Goal: Transaction & Acquisition: Purchase product/service

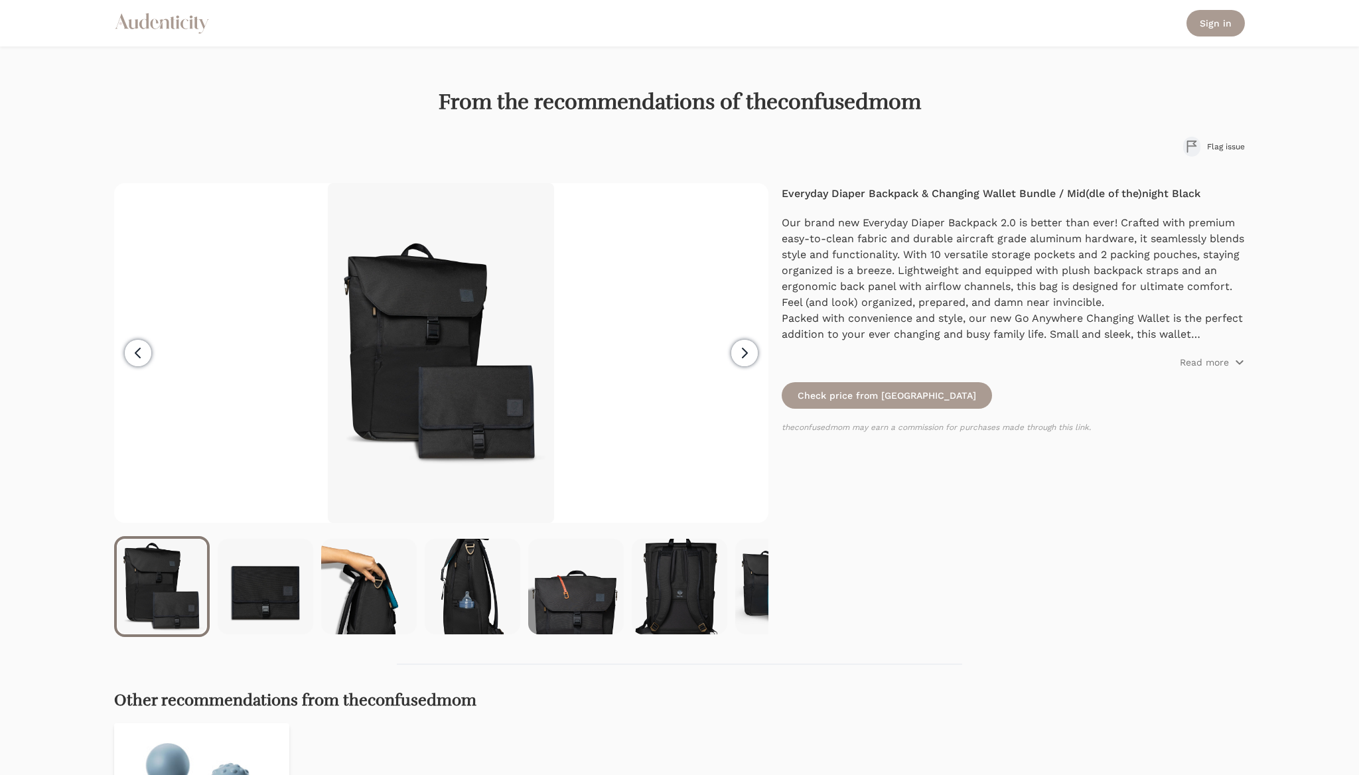
click at [739, 351] on icon "button" at bounding box center [744, 353] width 16 height 16
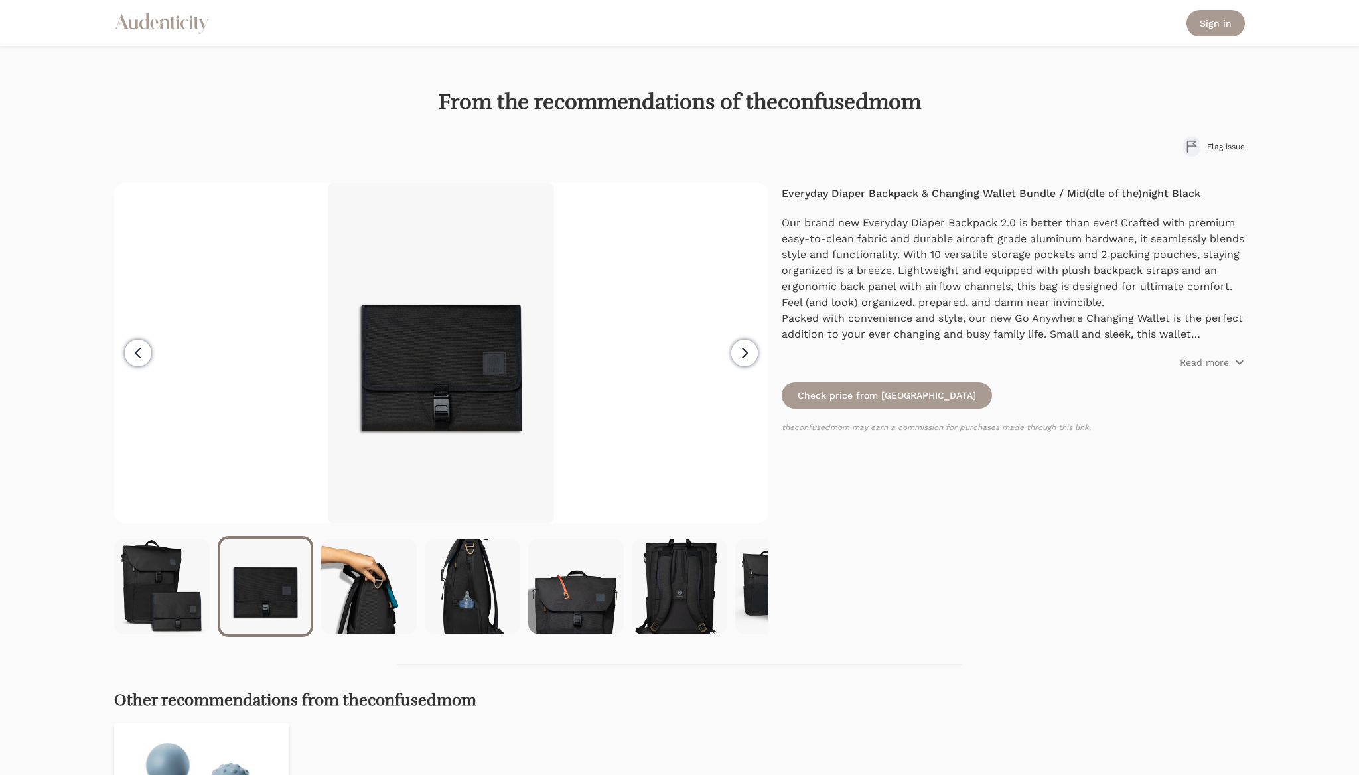
click at [739, 351] on icon "button" at bounding box center [744, 353] width 16 height 16
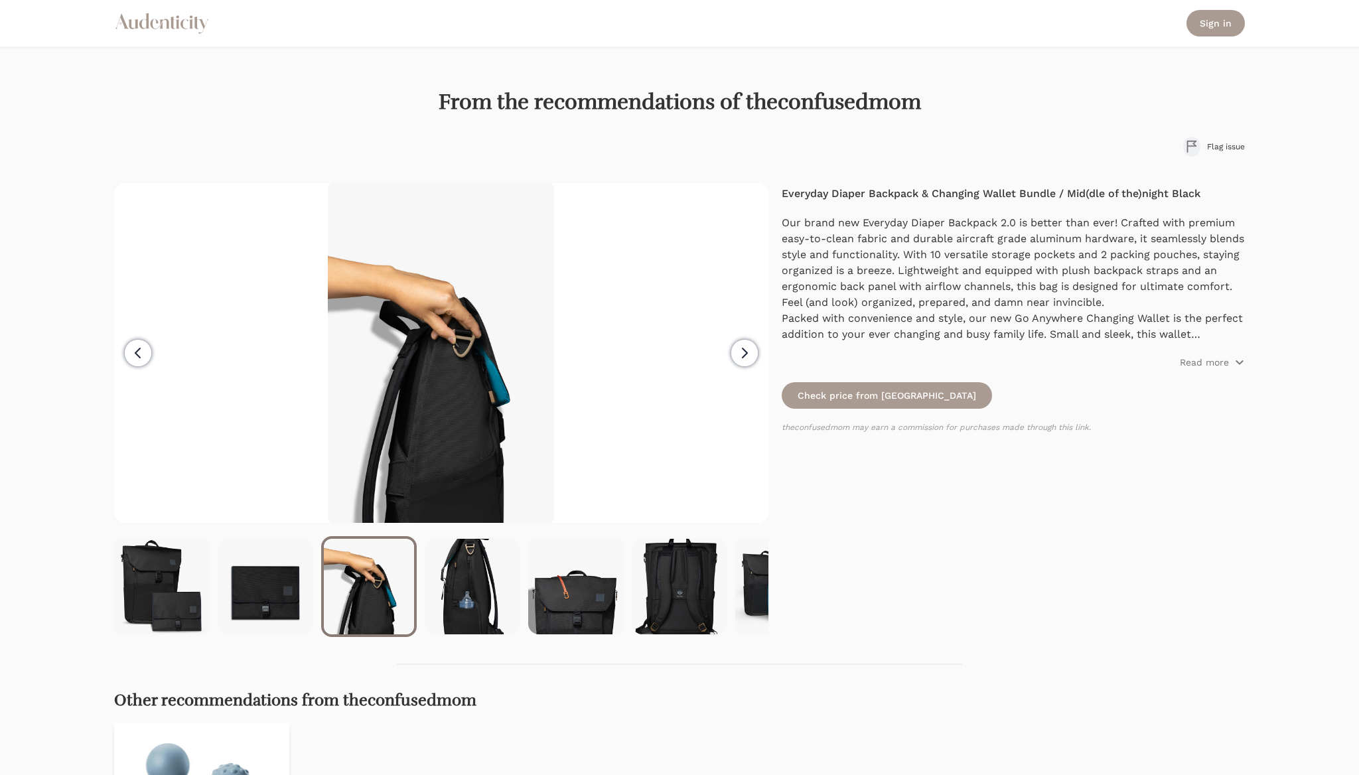
click at [739, 351] on icon "button" at bounding box center [744, 353] width 16 height 16
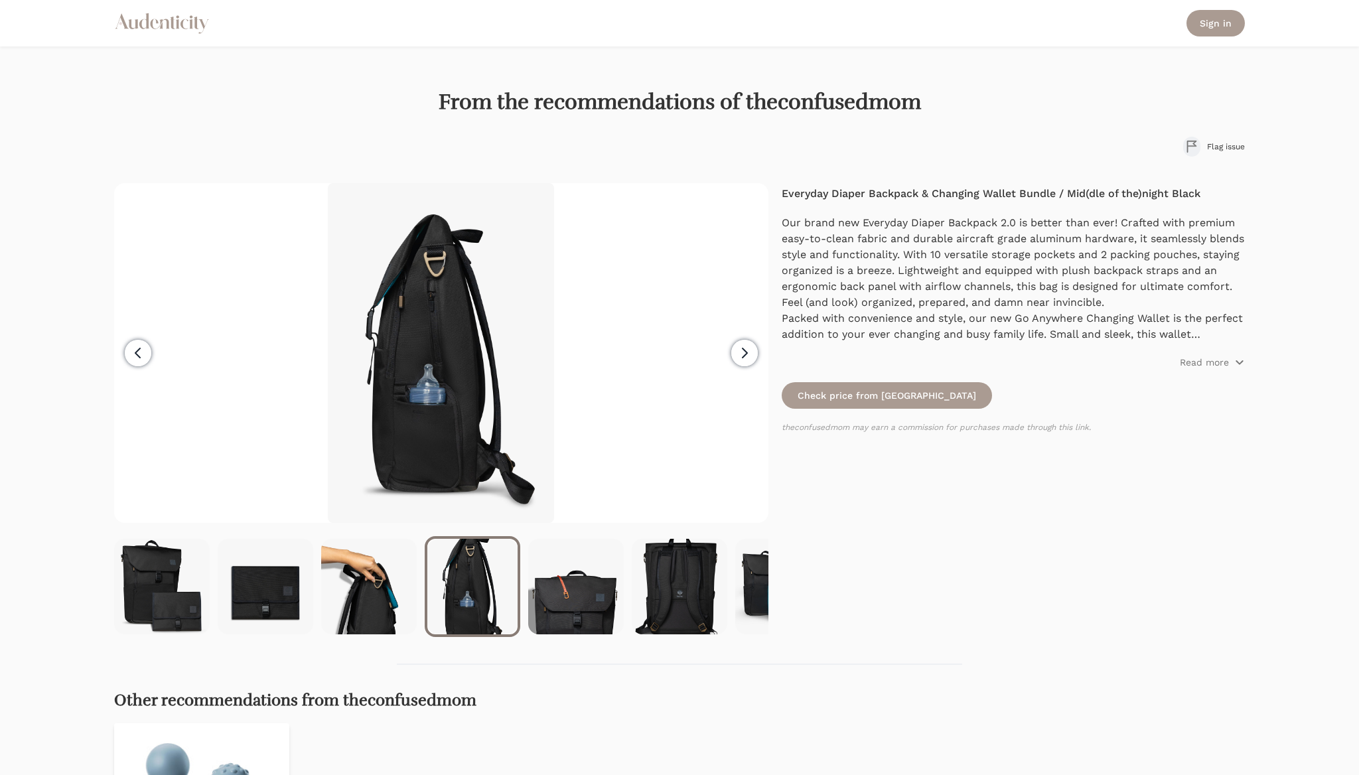
click at [739, 351] on icon "button" at bounding box center [744, 353] width 16 height 16
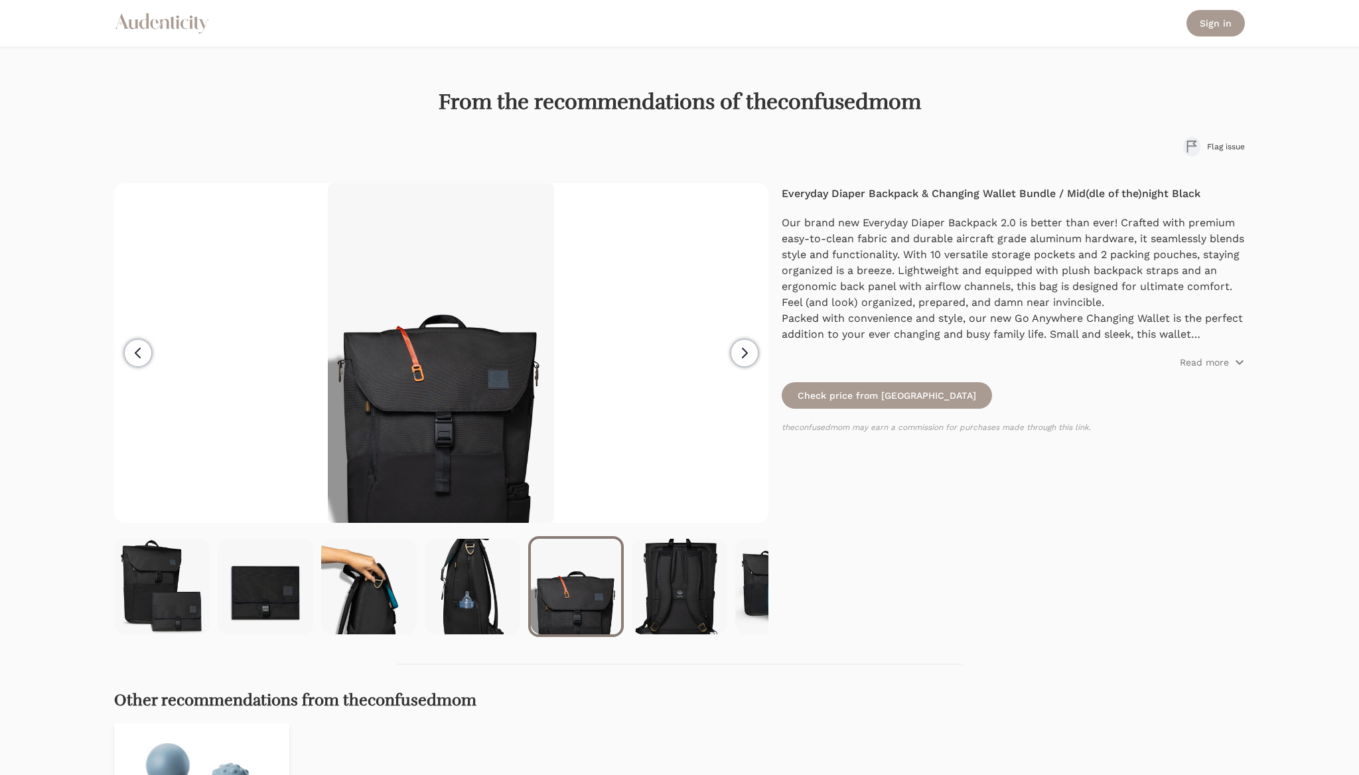
click at [739, 351] on icon "button" at bounding box center [744, 353] width 16 height 16
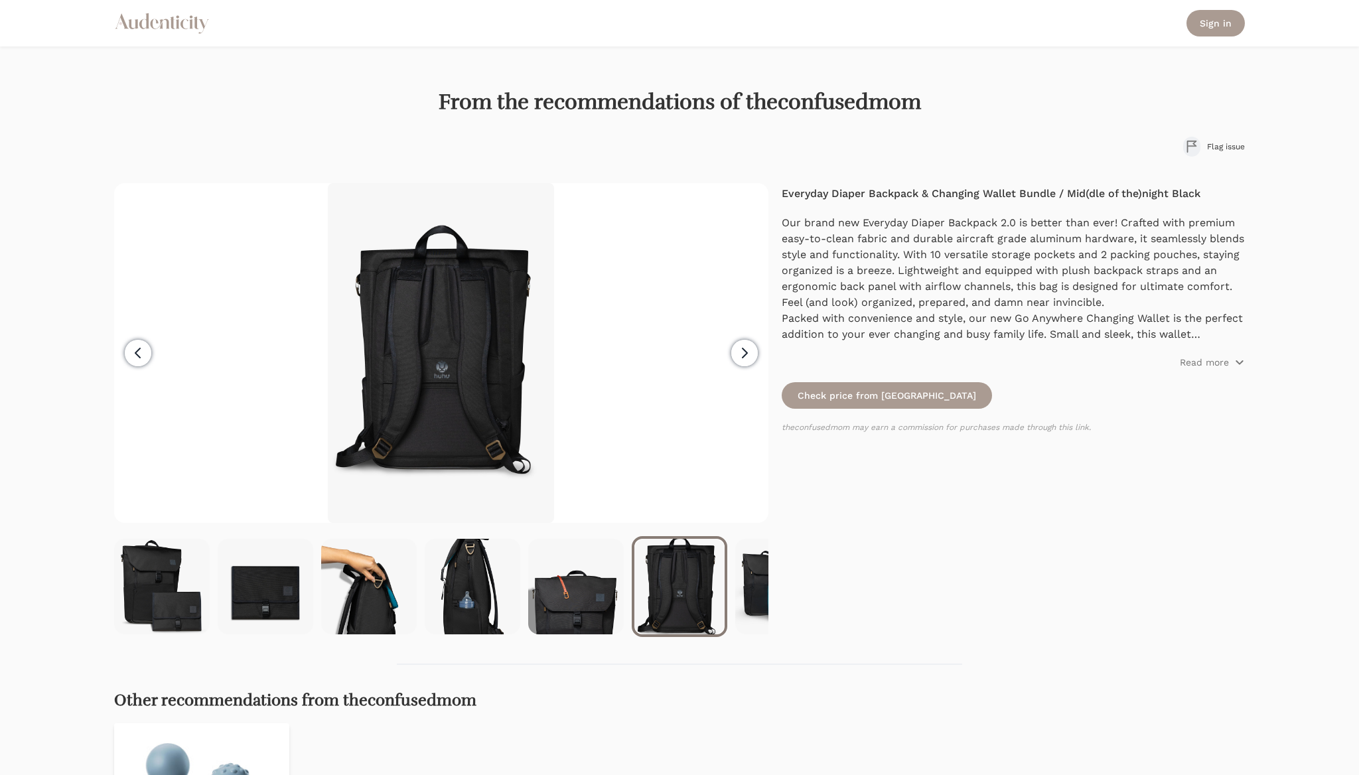
click at [739, 351] on icon "button" at bounding box center [744, 353] width 16 height 16
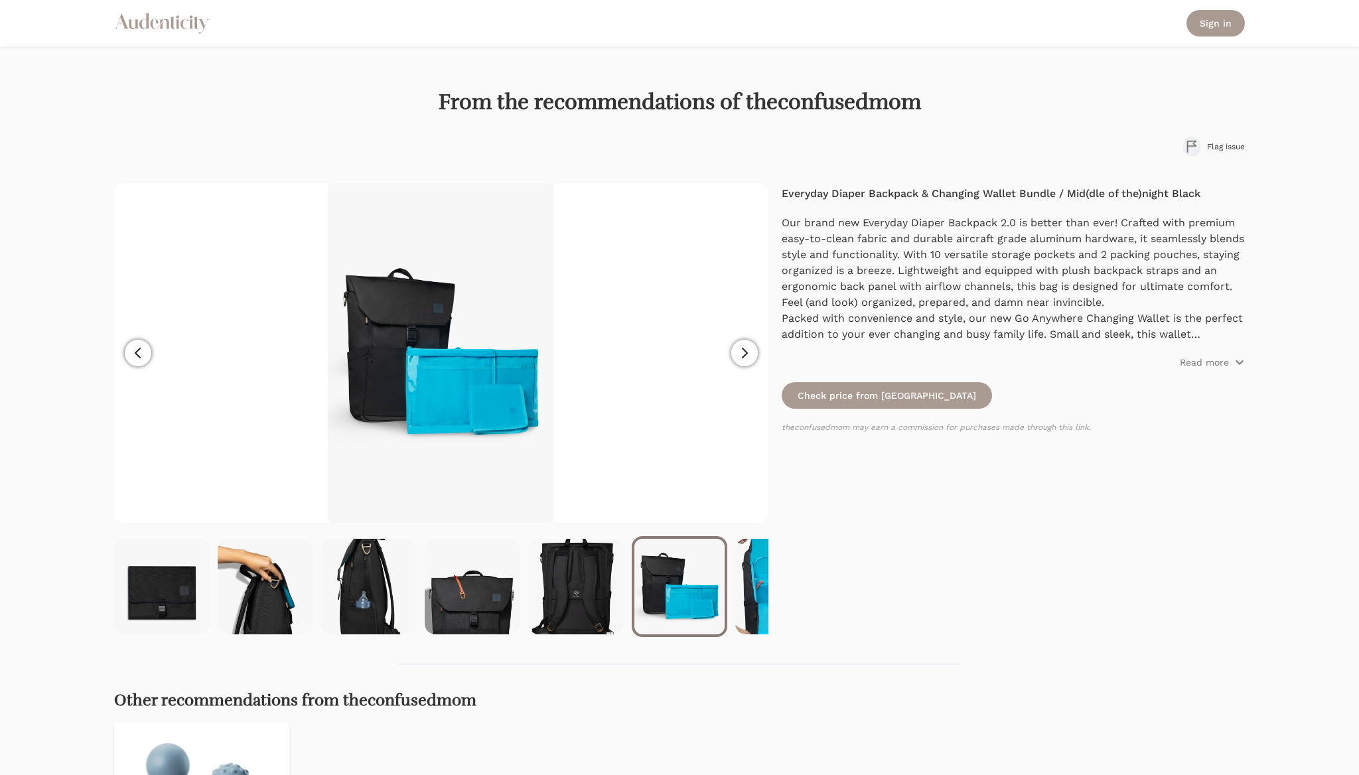
click at [739, 351] on icon "button" at bounding box center [744, 353] width 16 height 16
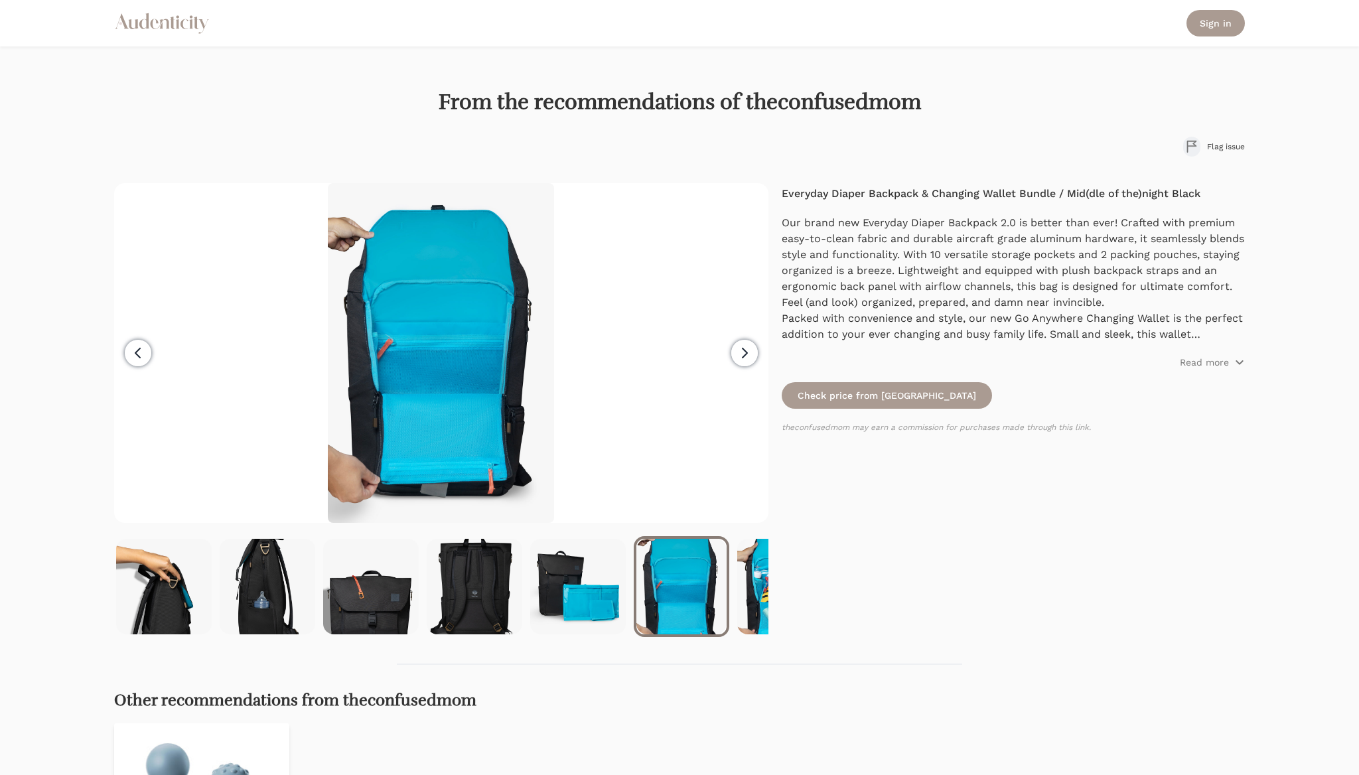
scroll to position [0, 207]
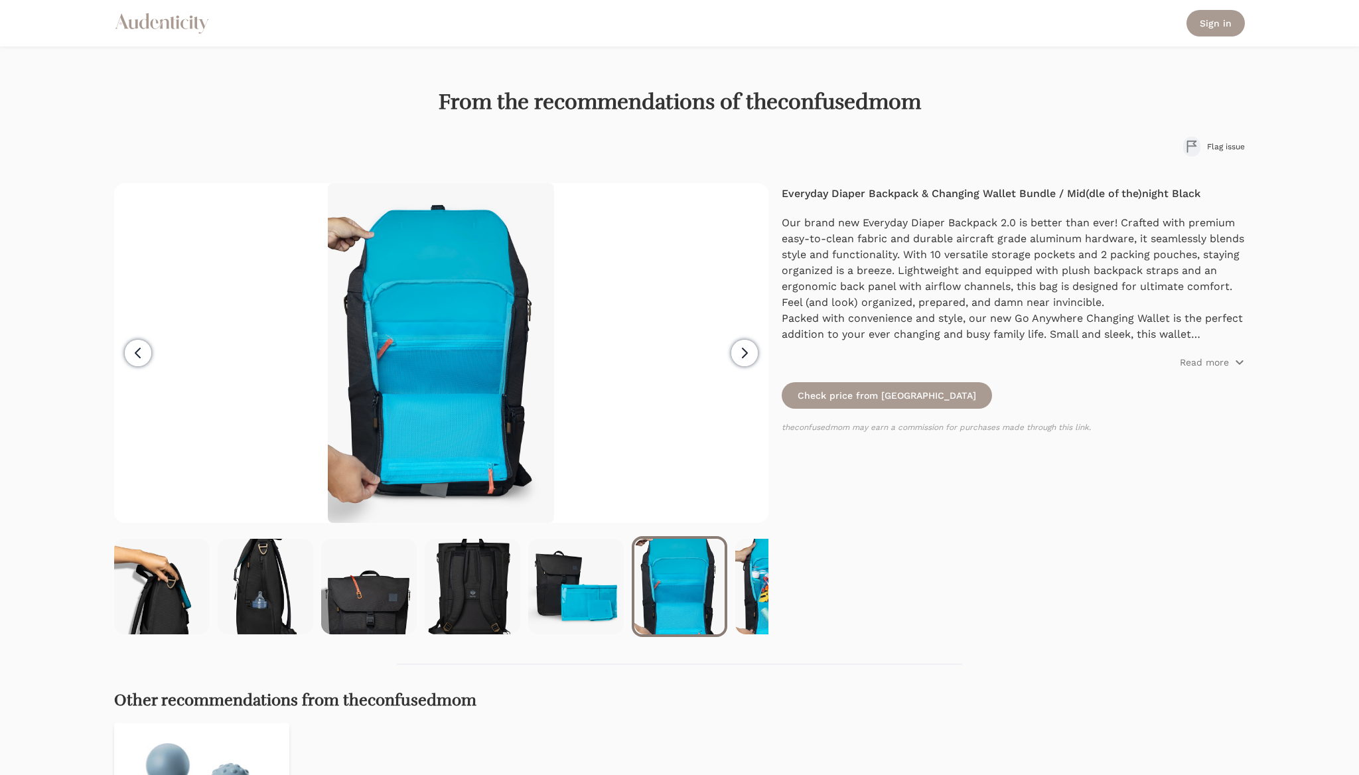
click at [739, 351] on icon "button" at bounding box center [744, 353] width 16 height 16
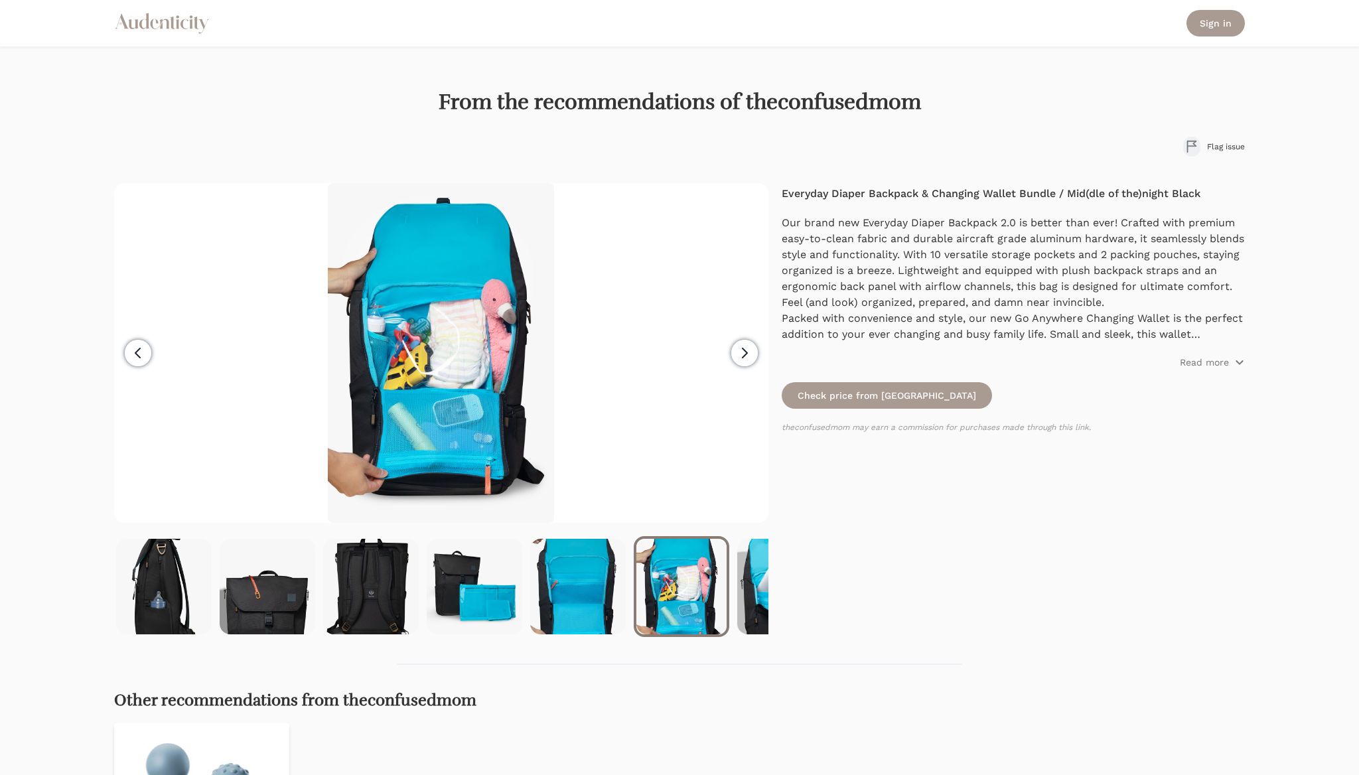
scroll to position [0, 310]
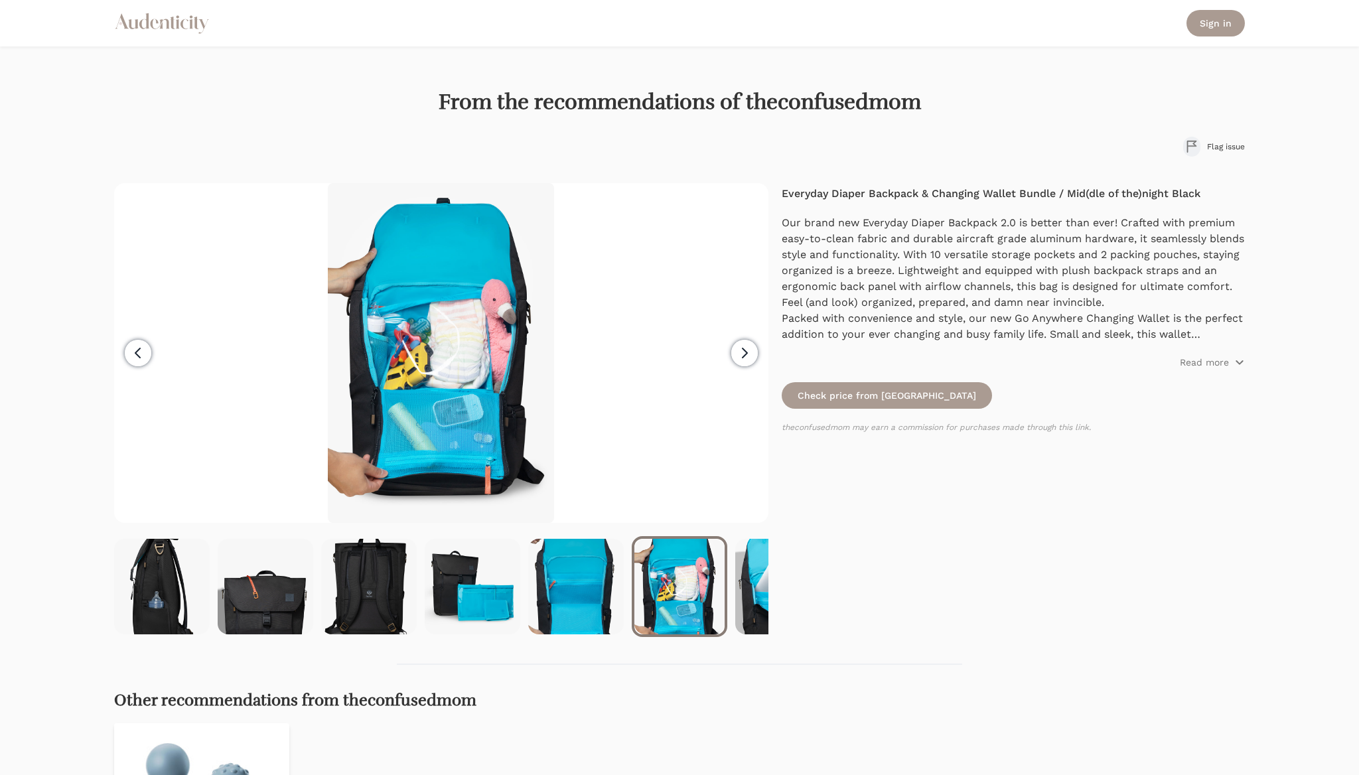
click at [739, 351] on icon "button" at bounding box center [744, 353] width 16 height 16
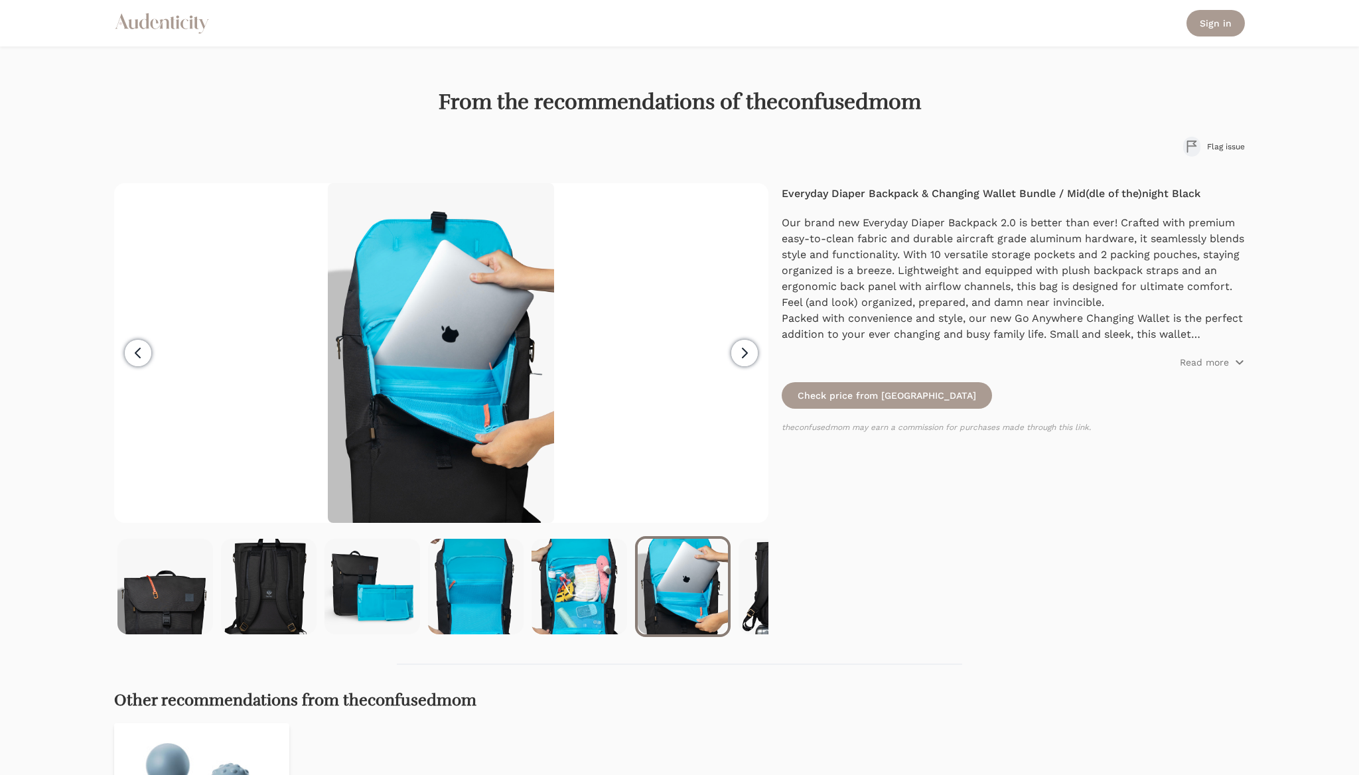
scroll to position [0, 414]
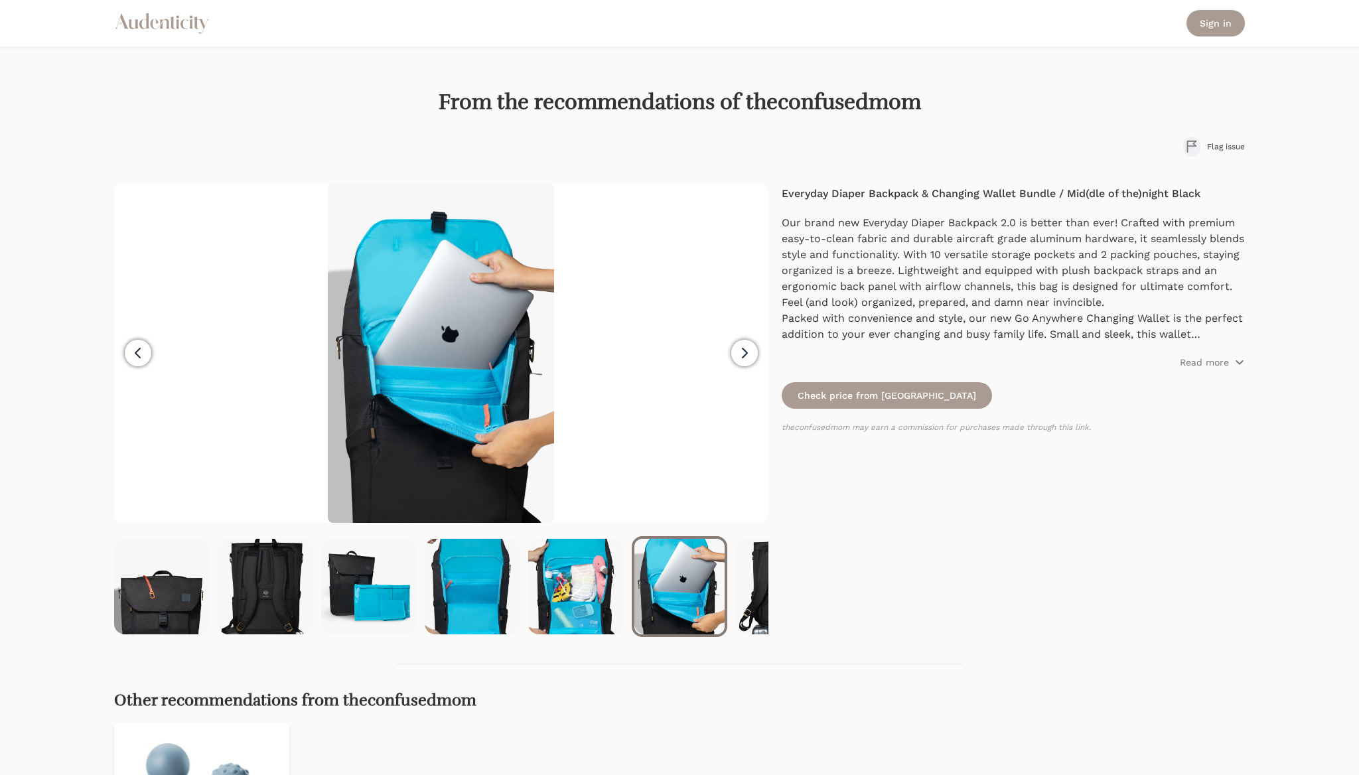
click at [739, 351] on icon "button" at bounding box center [744, 353] width 16 height 16
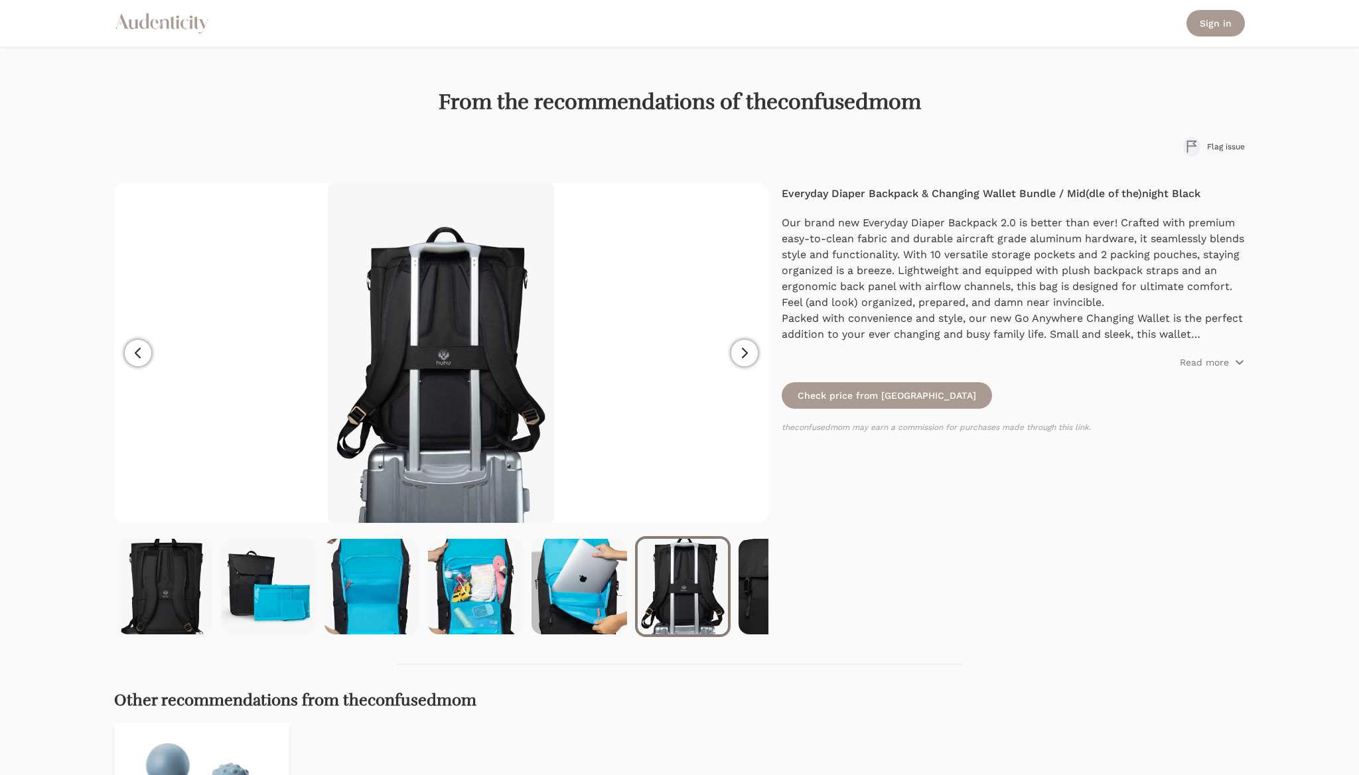
scroll to position [0, 517]
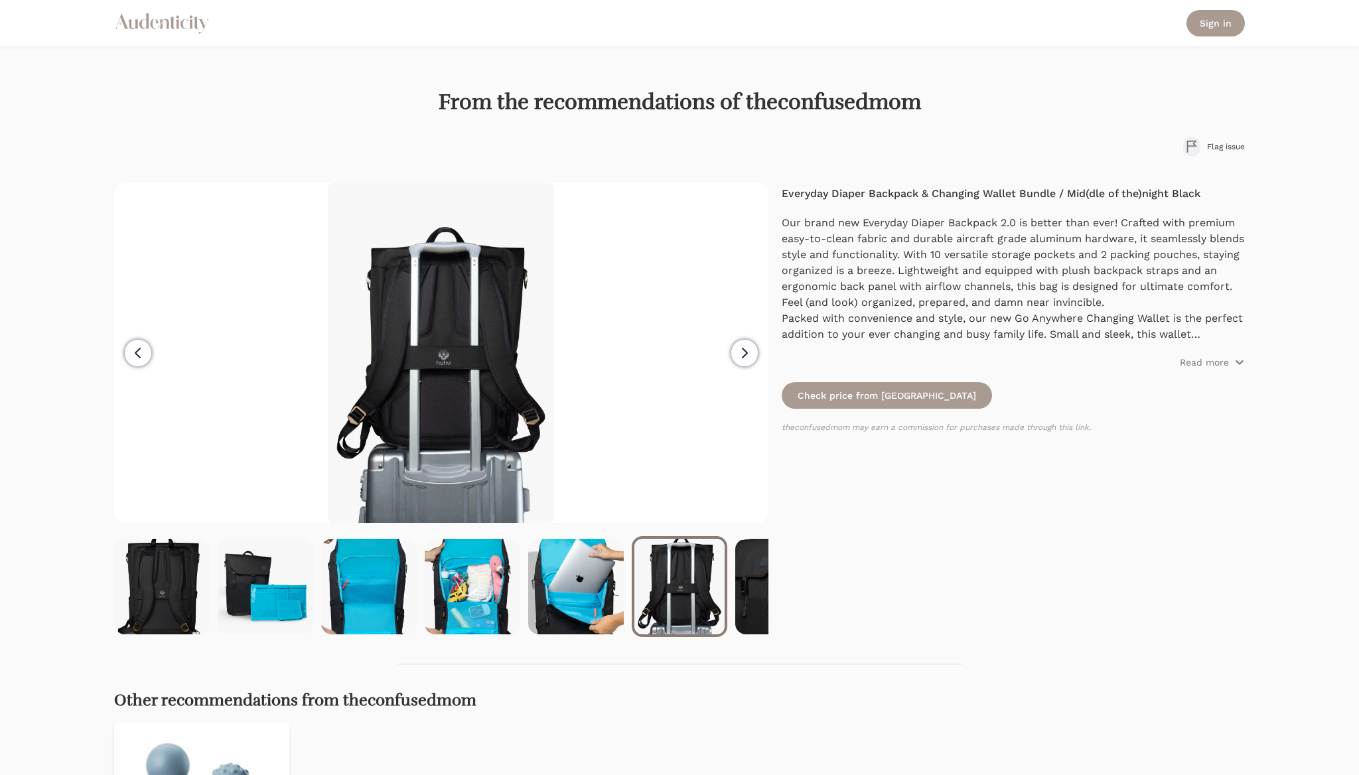
click at [739, 351] on icon "button" at bounding box center [744, 353] width 16 height 16
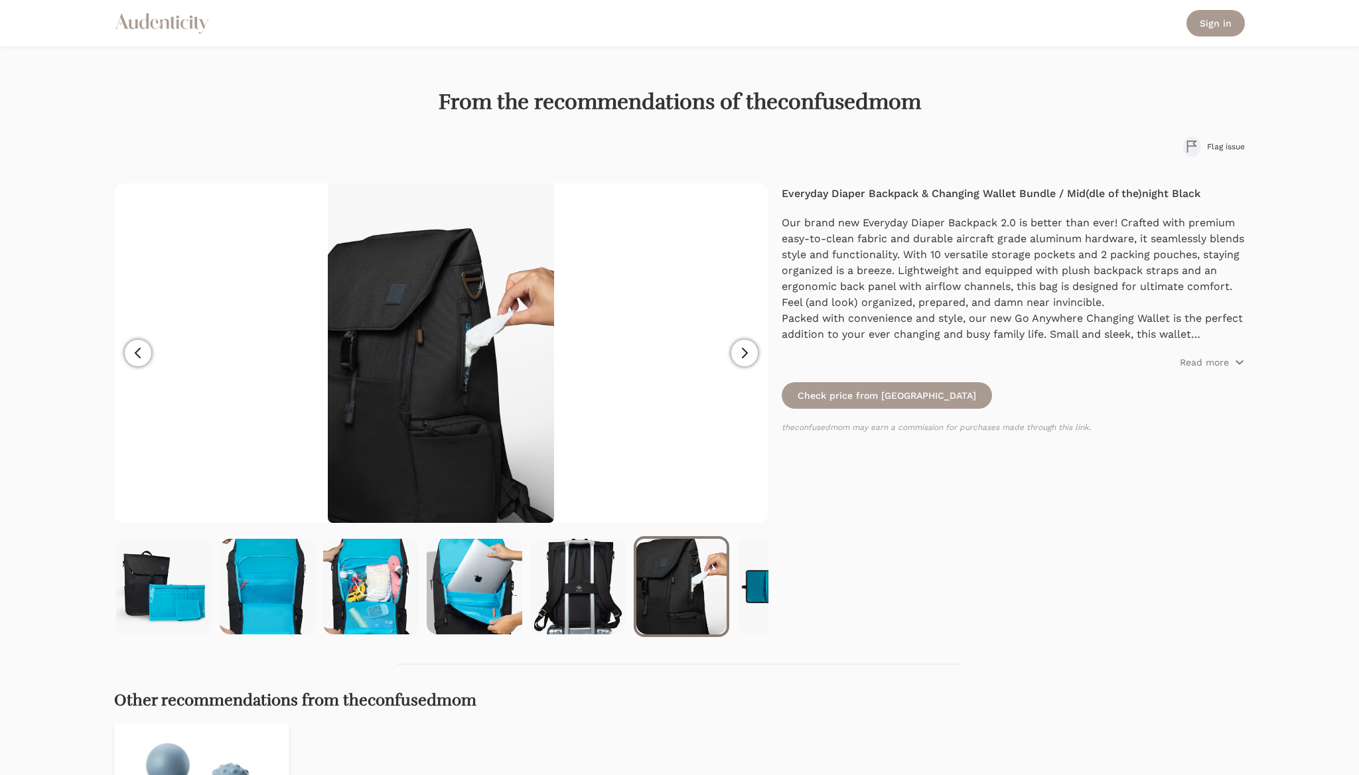
scroll to position [0, 621]
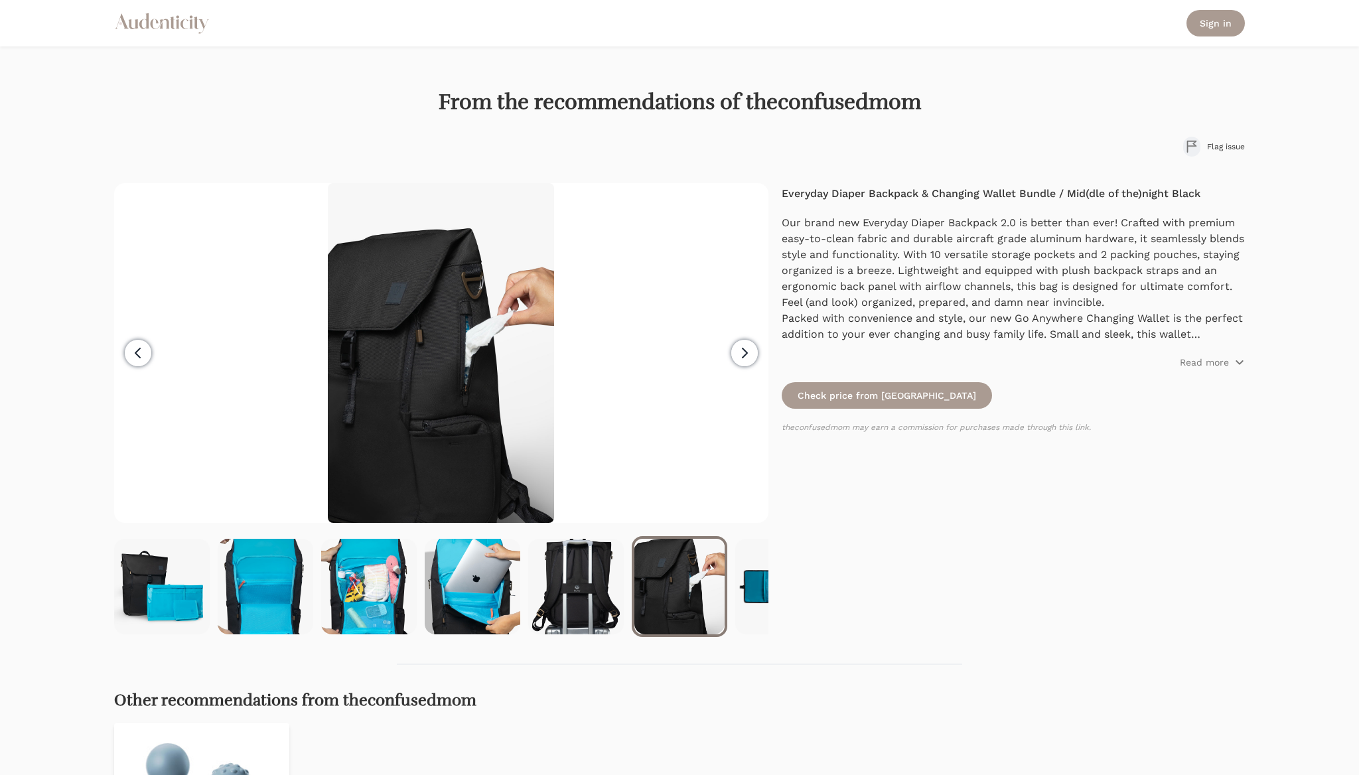
click at [739, 351] on icon "button" at bounding box center [744, 353] width 16 height 16
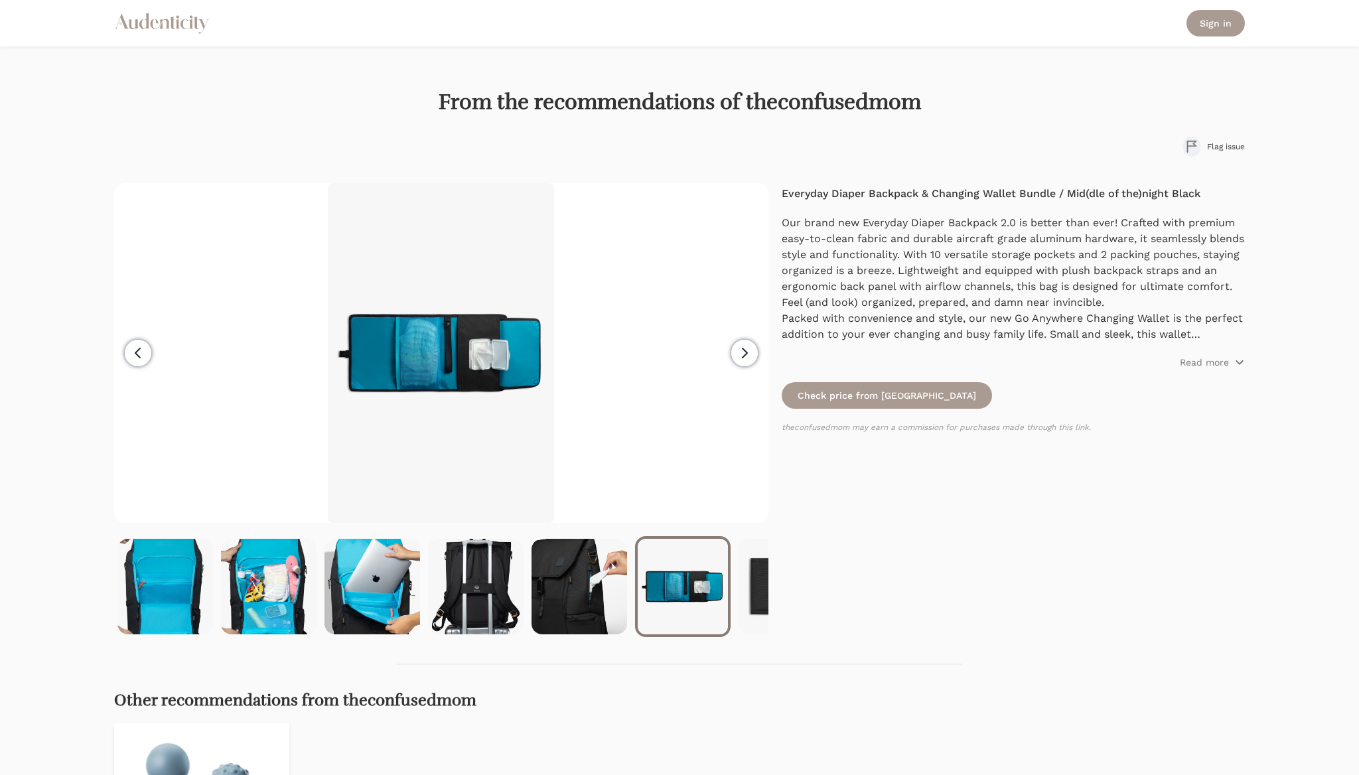
scroll to position [0, 724]
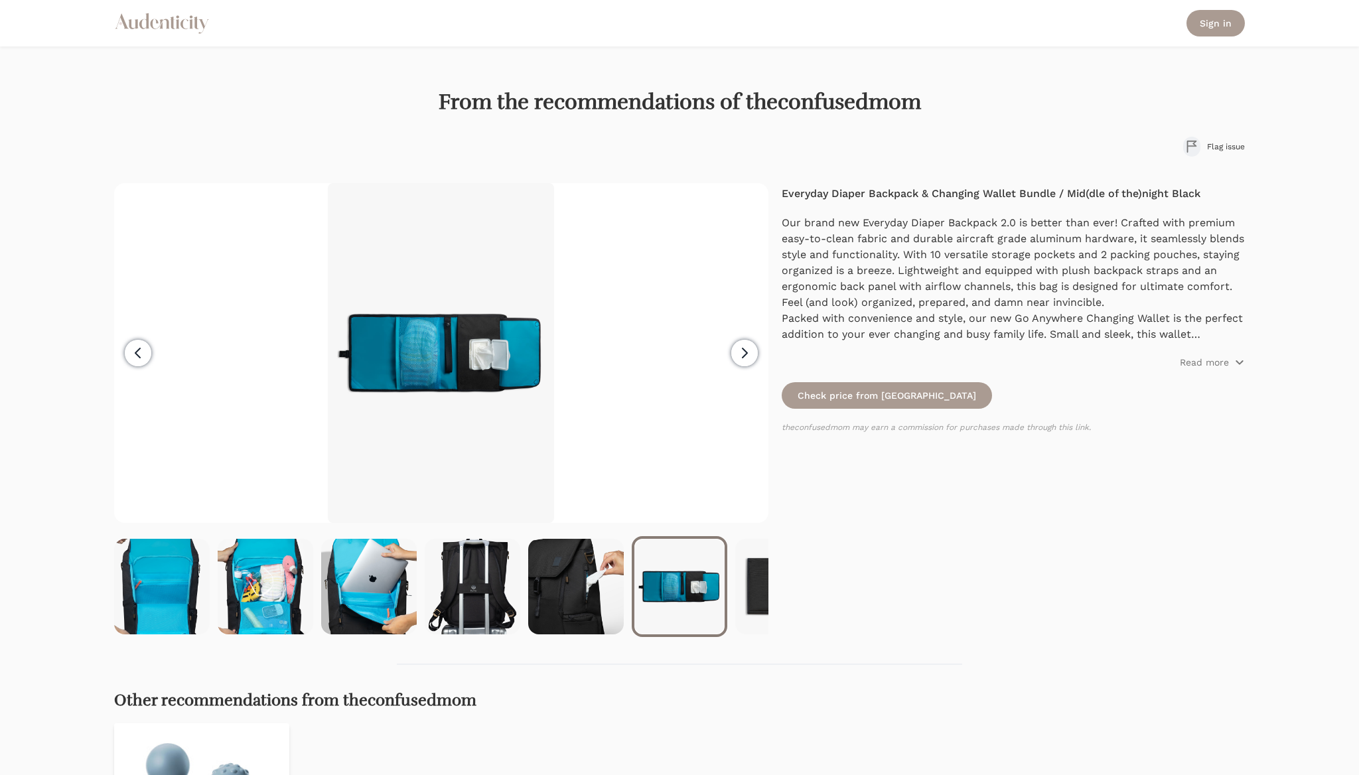
click at [739, 351] on icon "button" at bounding box center [744, 353] width 16 height 16
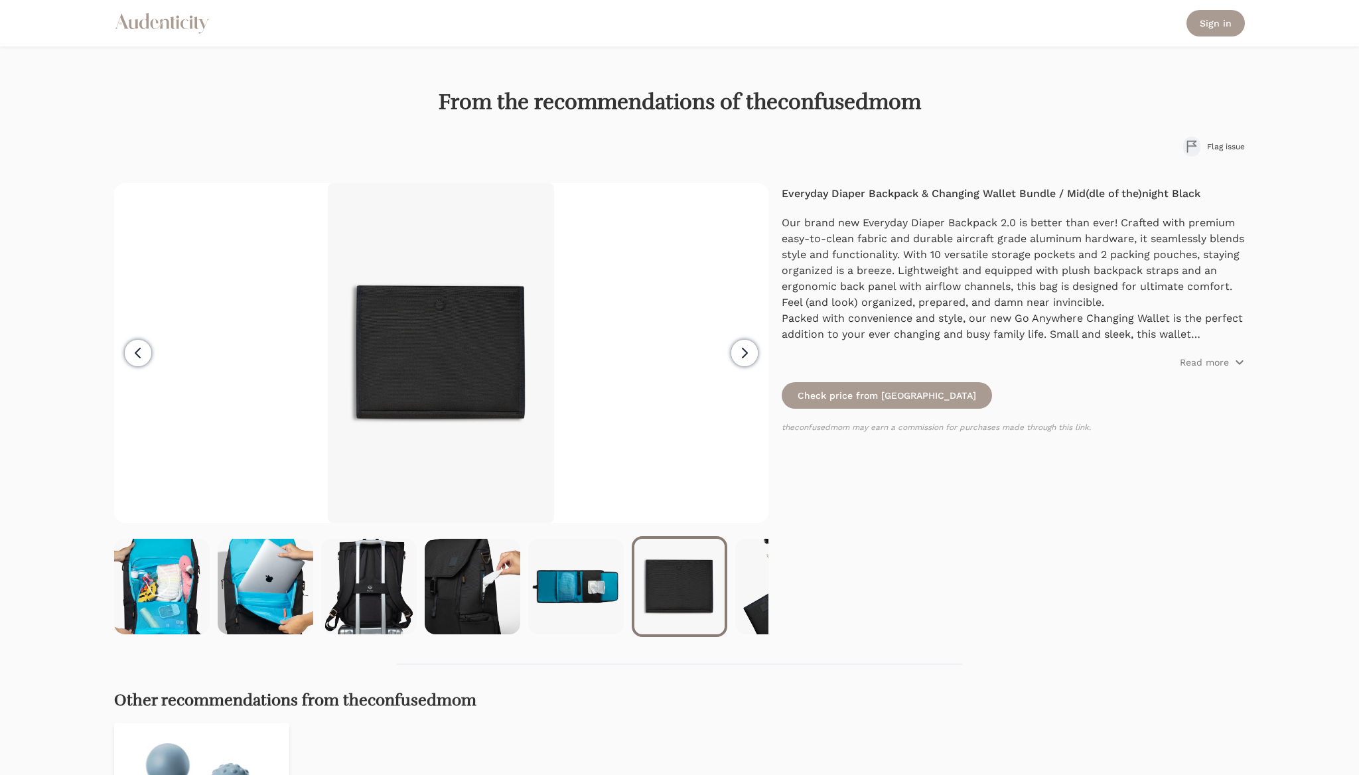
click at [739, 351] on icon "button" at bounding box center [744, 353] width 16 height 16
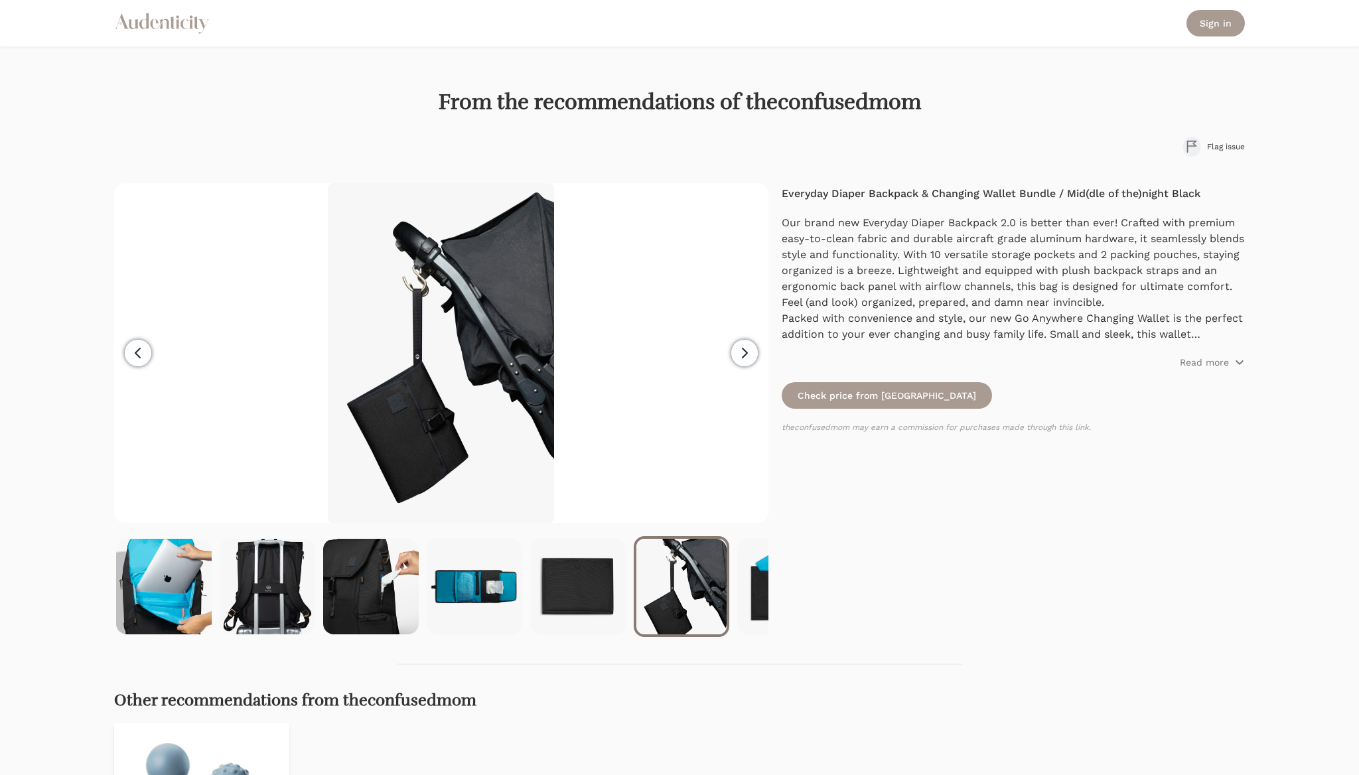
scroll to position [0, 931]
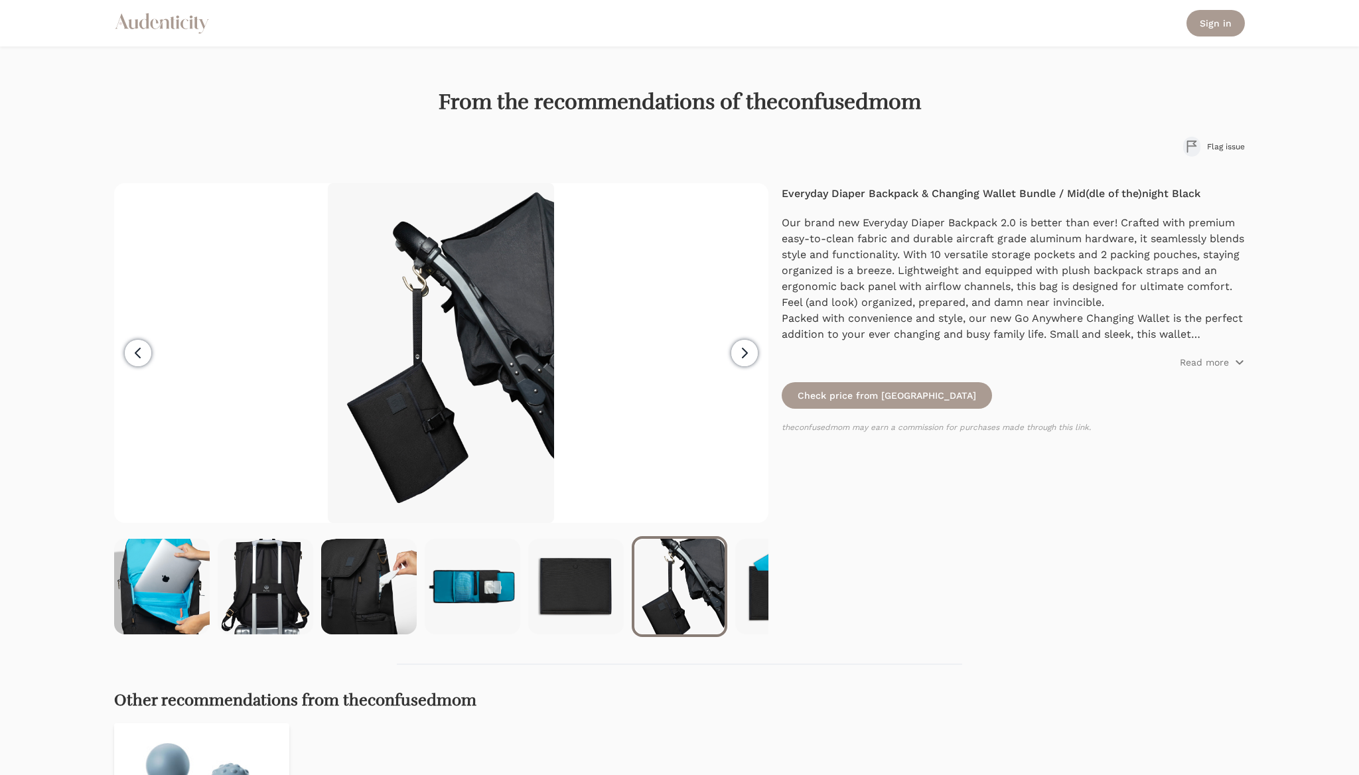
click at [739, 351] on icon "button" at bounding box center [744, 353] width 16 height 16
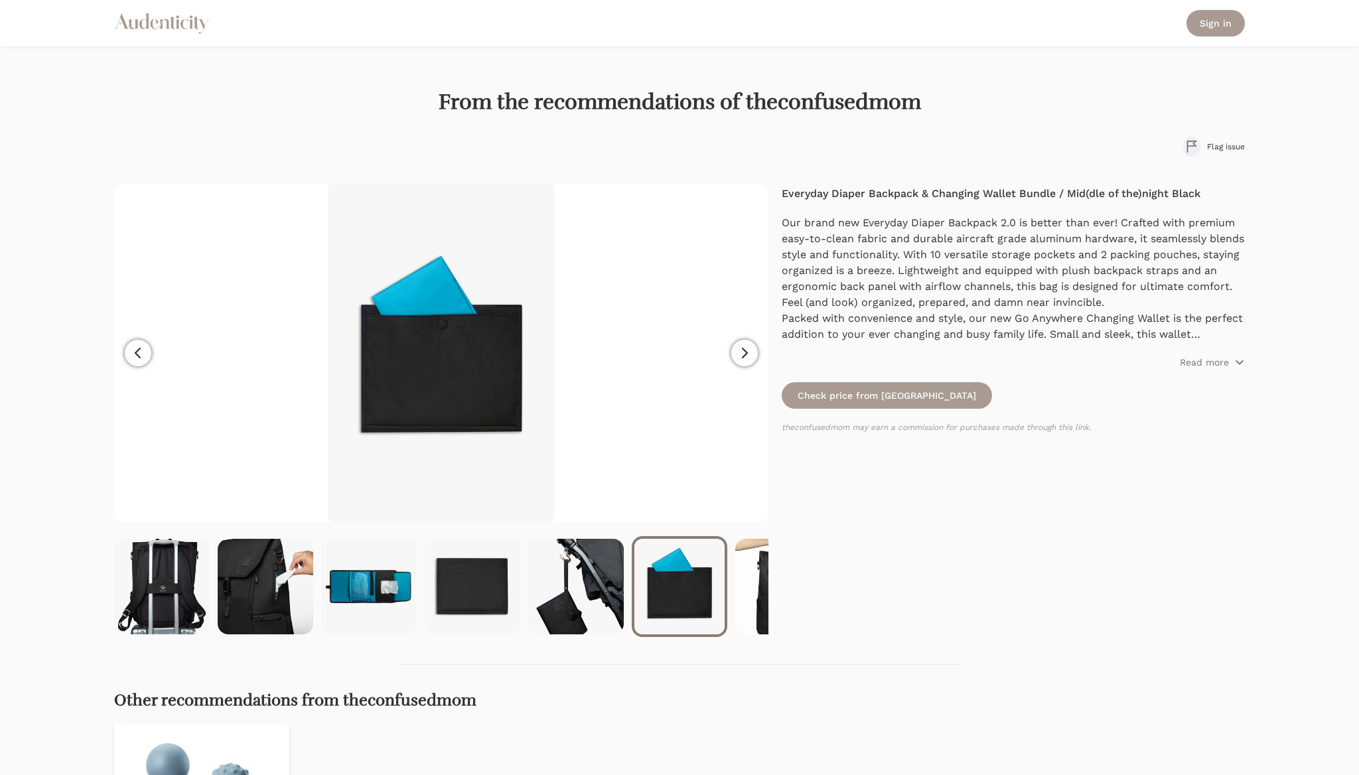
click at [739, 351] on icon "button" at bounding box center [744, 353] width 16 height 16
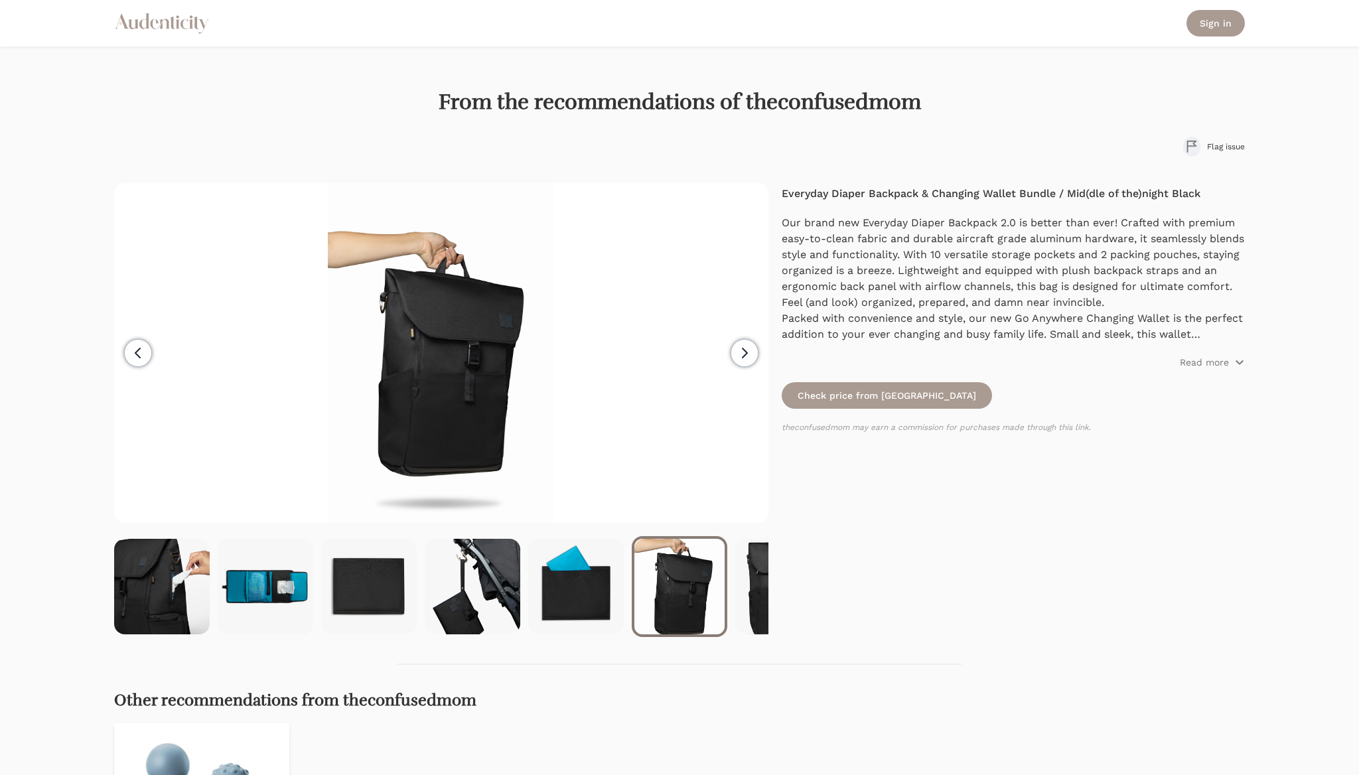
click at [739, 351] on icon "button" at bounding box center [744, 353] width 16 height 16
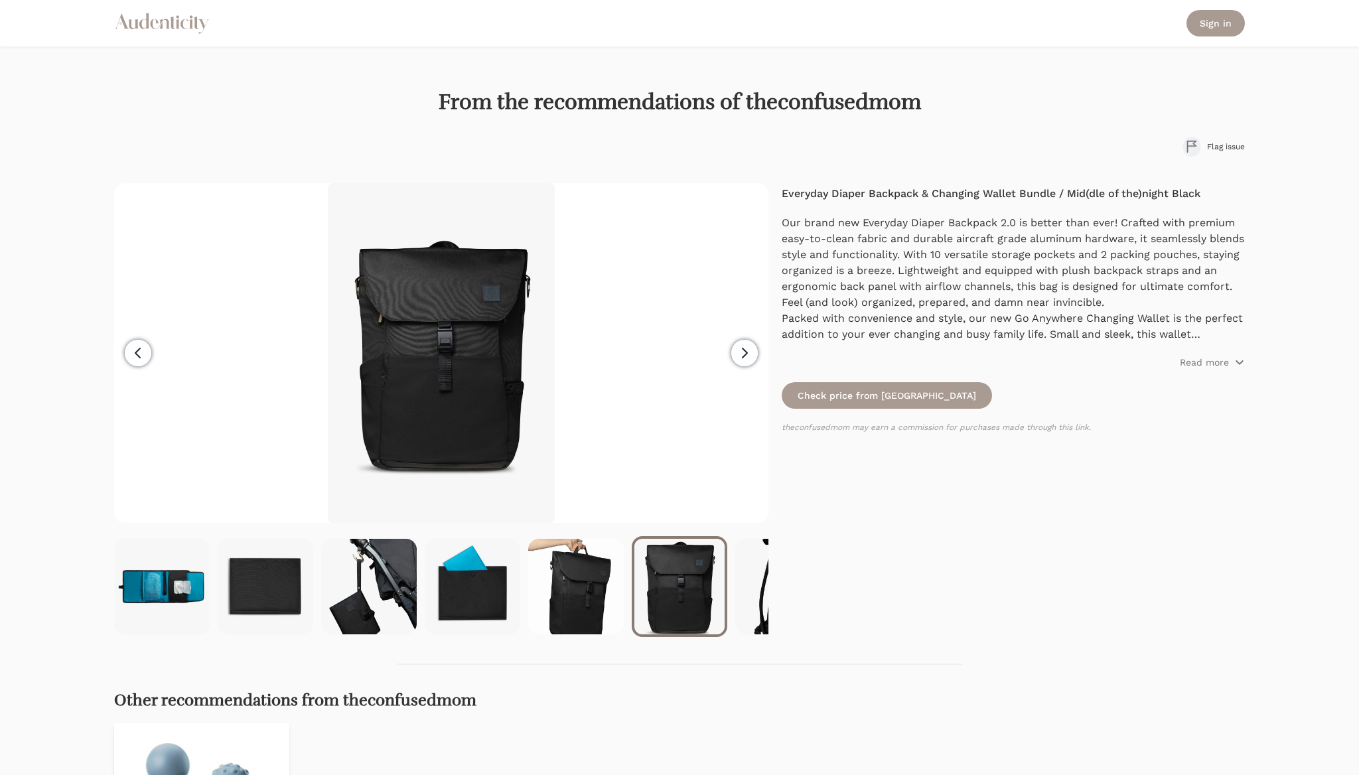
click at [739, 351] on icon "button" at bounding box center [744, 353] width 16 height 16
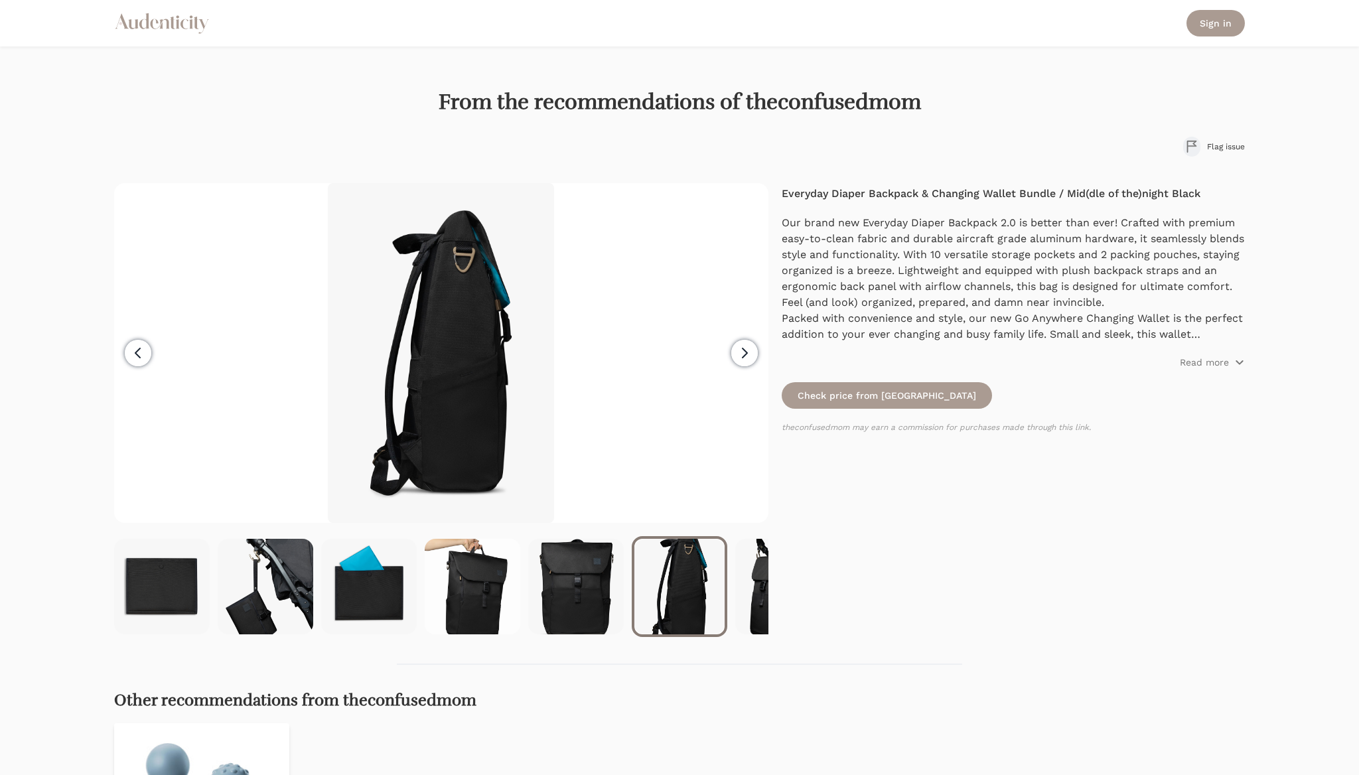
click at [739, 351] on icon "button" at bounding box center [744, 353] width 16 height 16
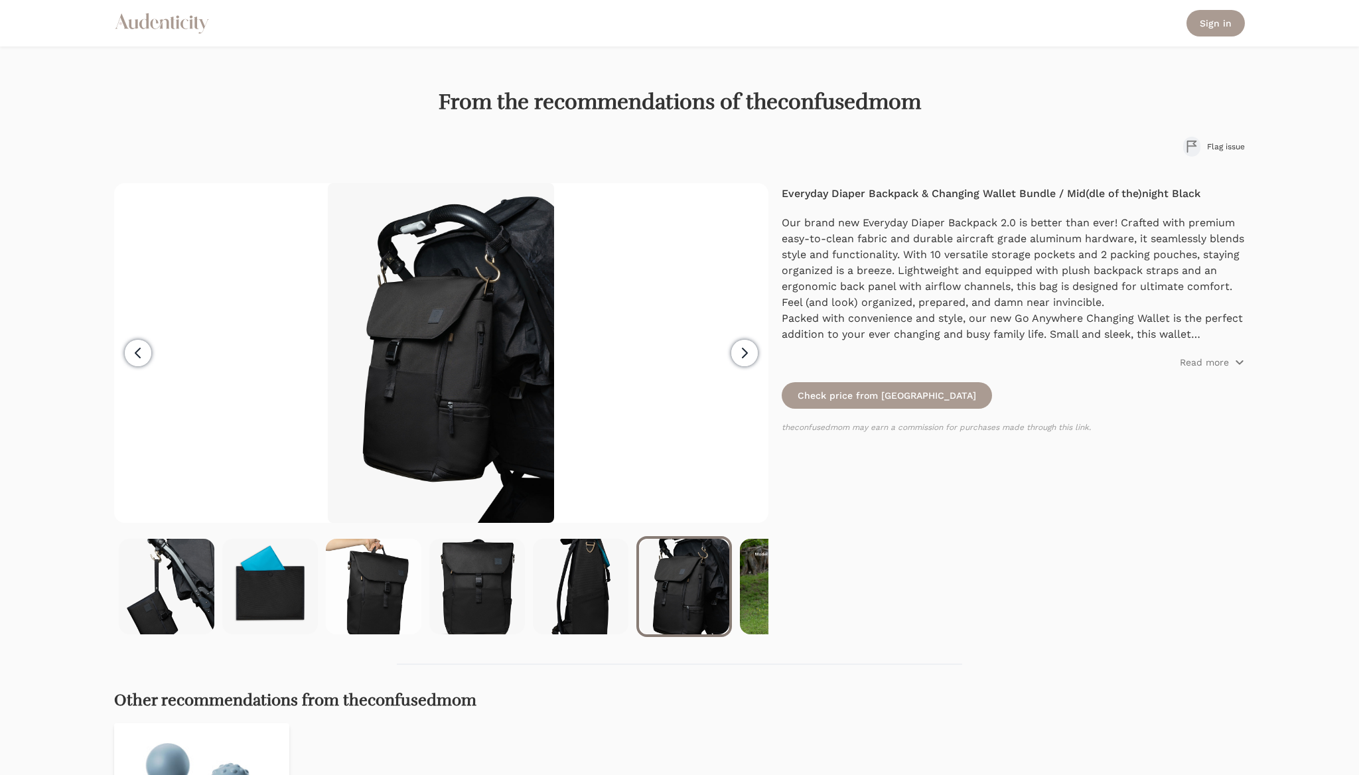
scroll to position [0, 1449]
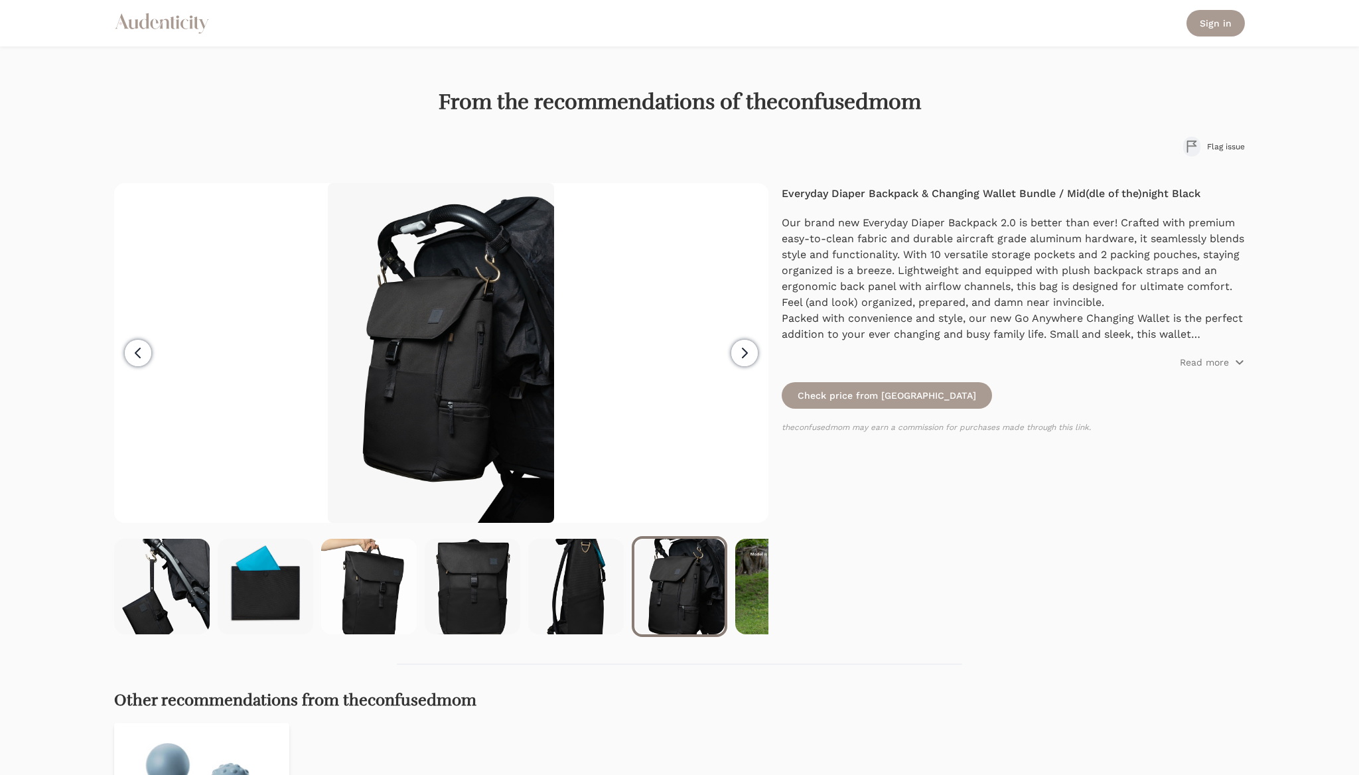
click at [739, 351] on icon "button" at bounding box center [744, 353] width 16 height 16
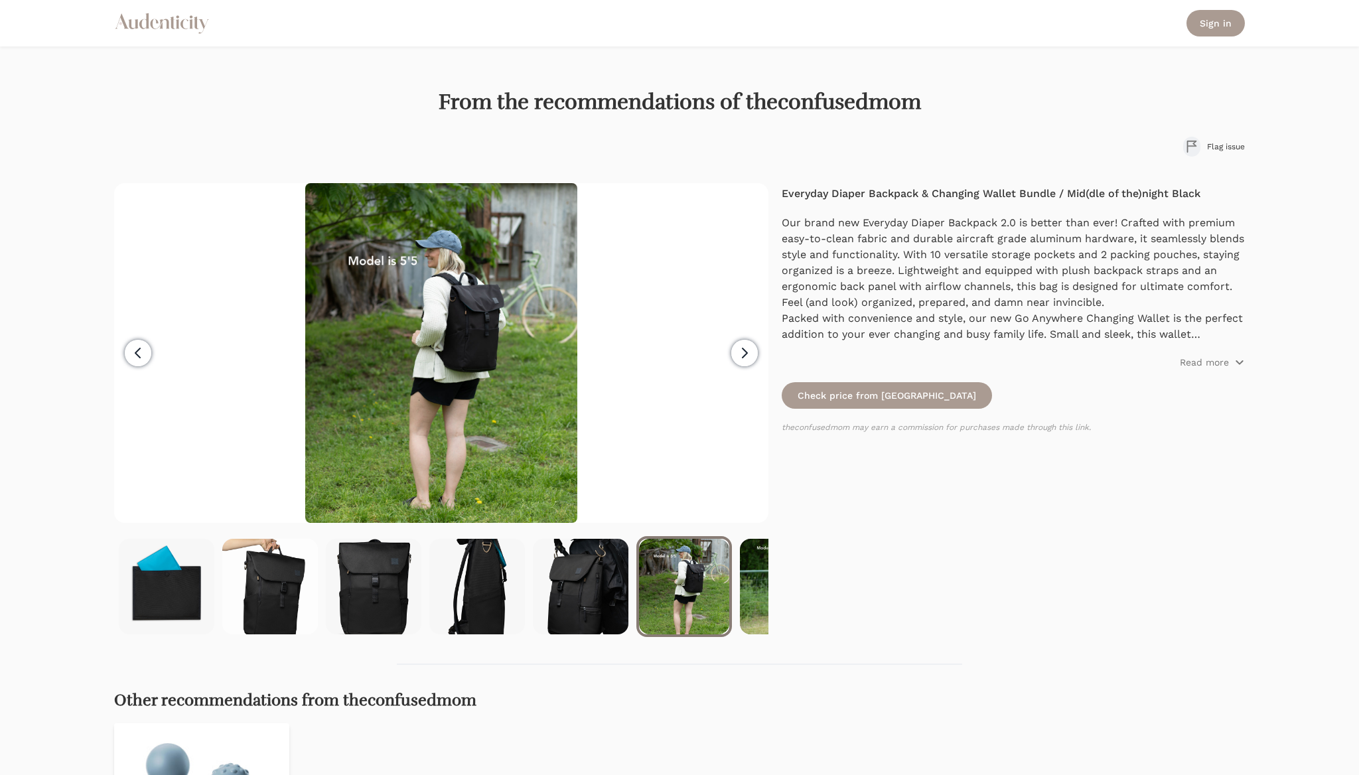
scroll to position [0, 1552]
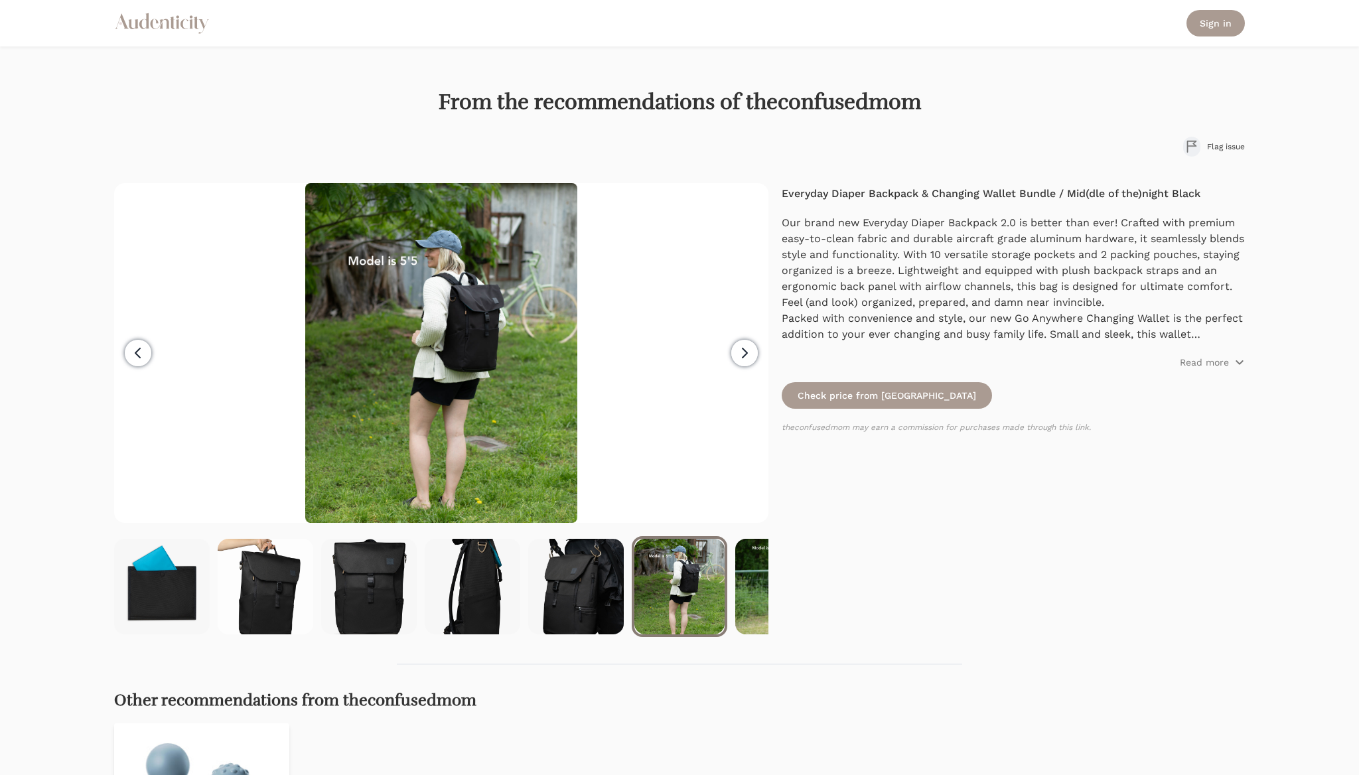
click at [739, 351] on icon "button" at bounding box center [744, 353] width 16 height 16
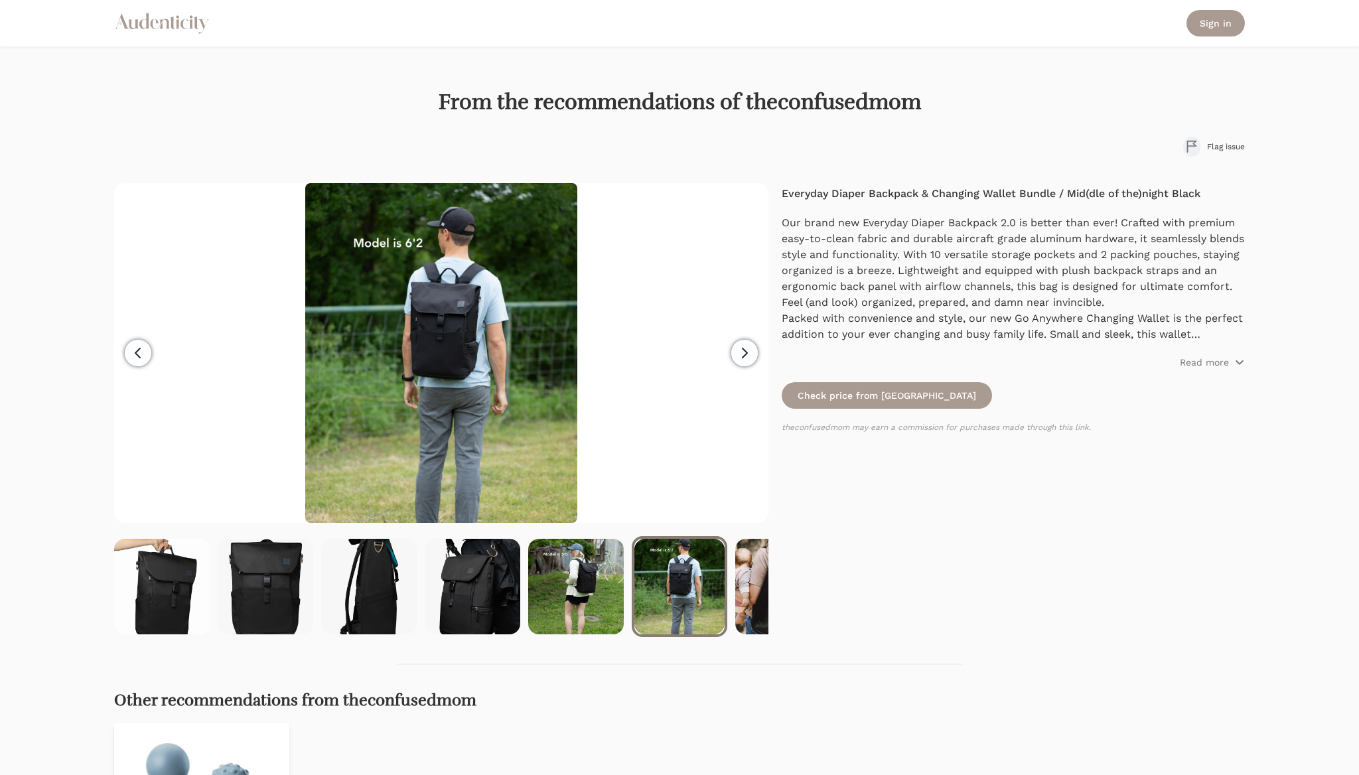
click at [739, 351] on icon "button" at bounding box center [744, 353] width 16 height 16
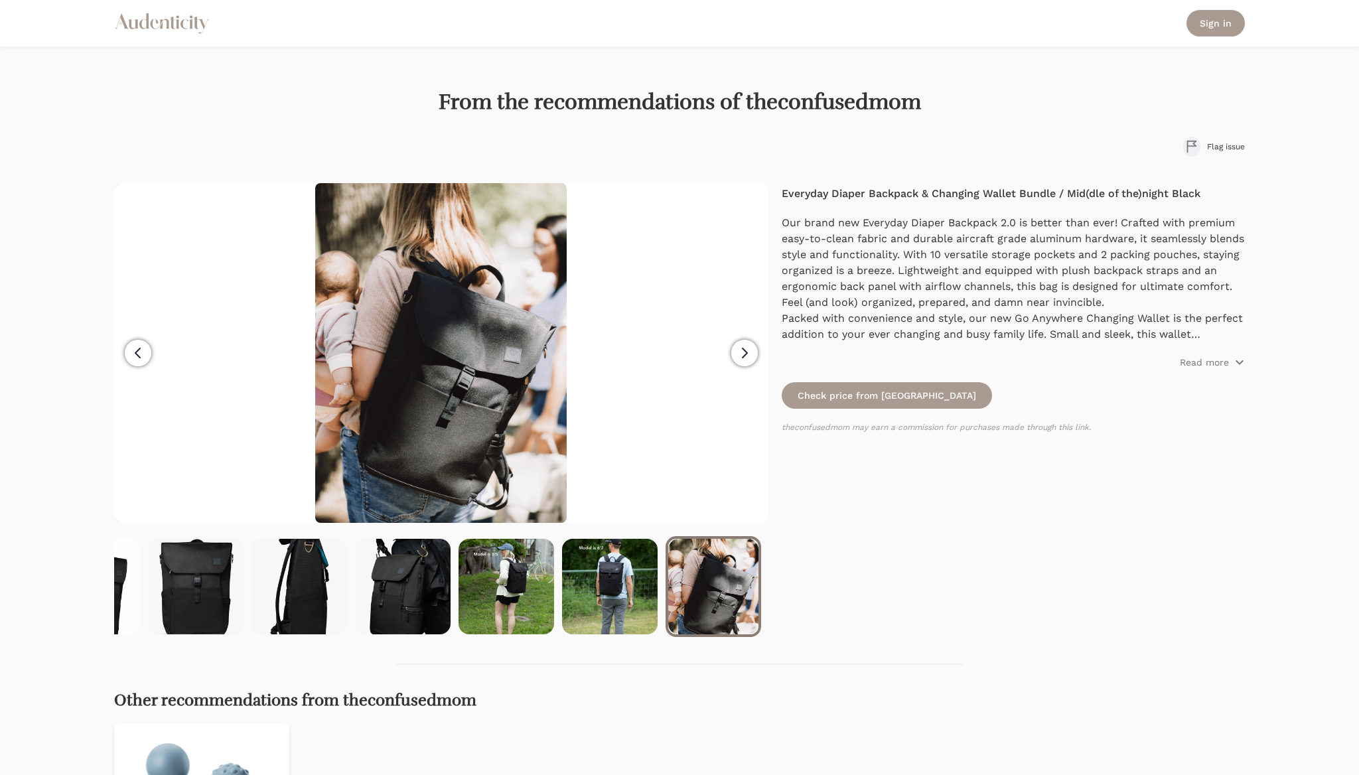
scroll to position [0, 1726]
click at [739, 351] on icon "button" at bounding box center [744, 353] width 16 height 16
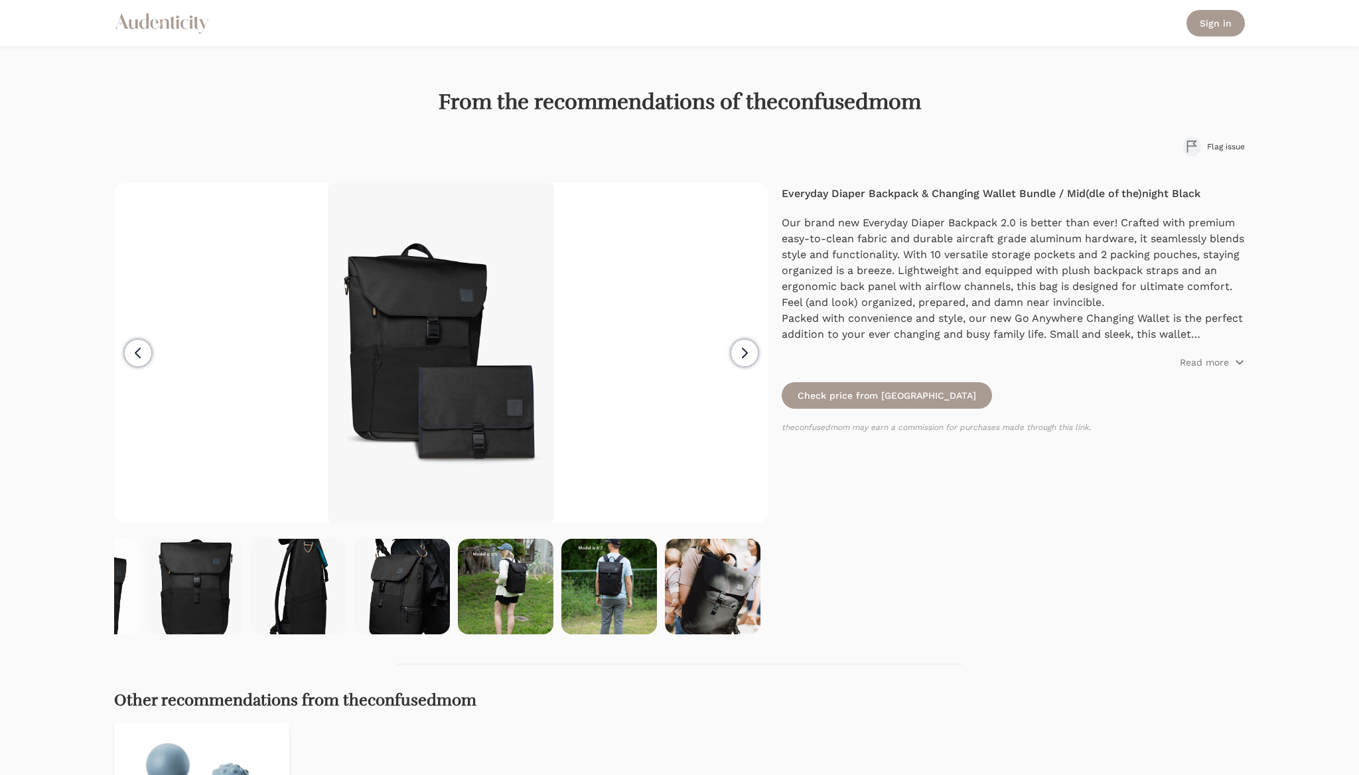
scroll to position [0, 0]
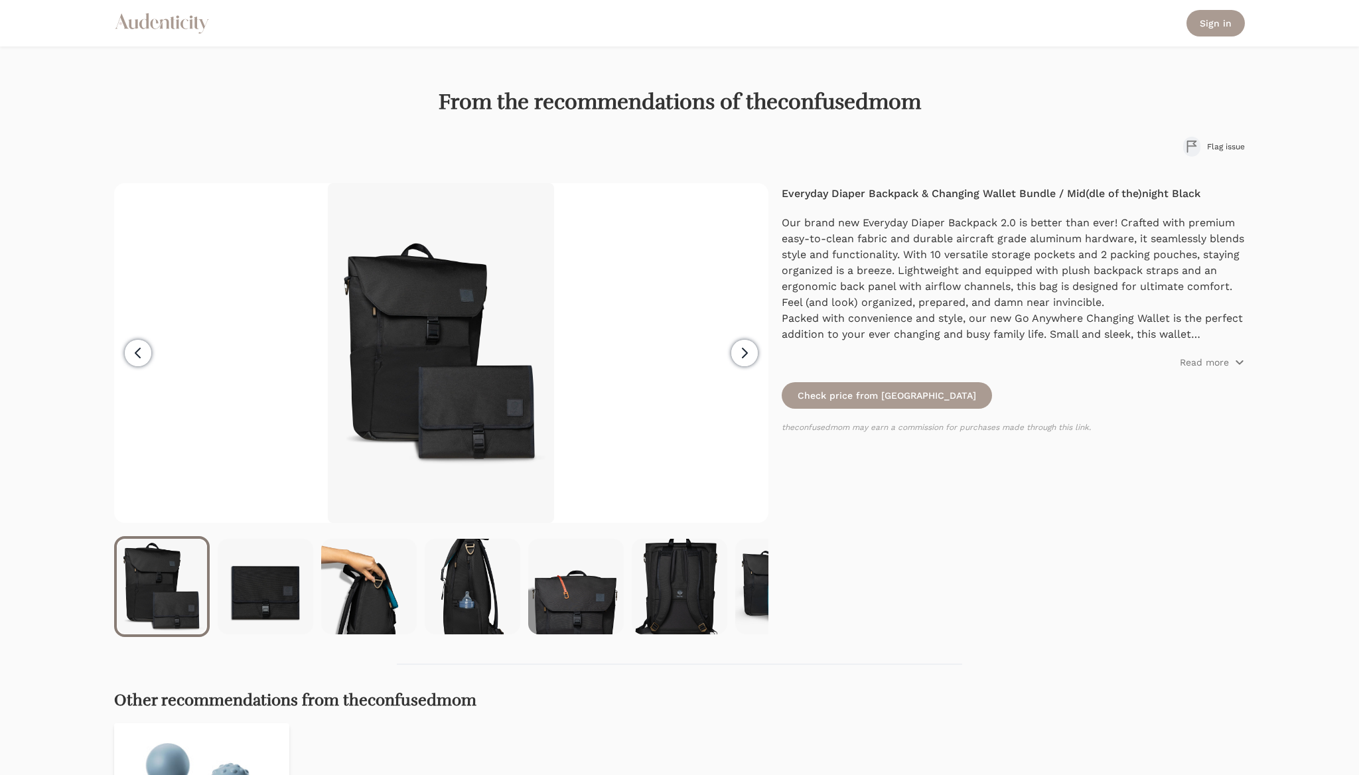
click at [739, 351] on icon "button" at bounding box center [744, 353] width 16 height 16
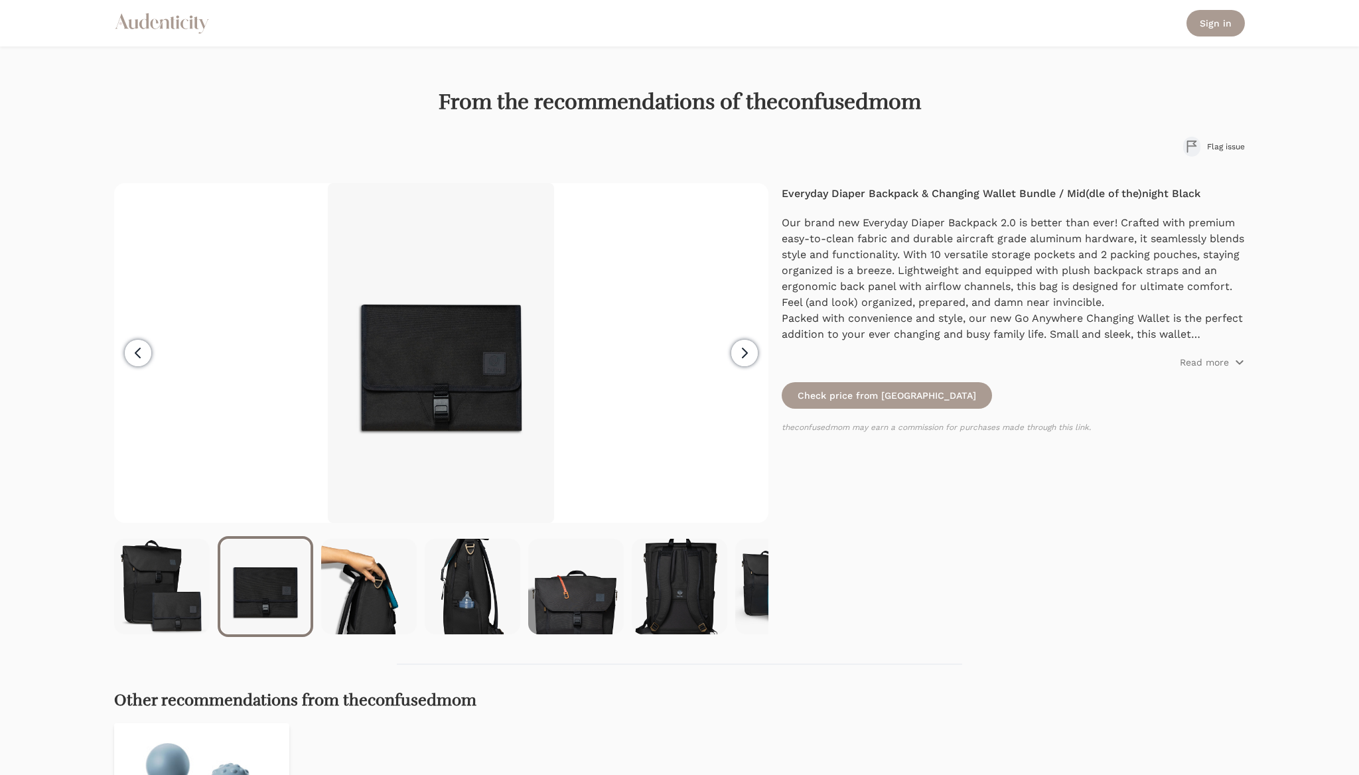
click at [739, 351] on icon "button" at bounding box center [744, 353] width 16 height 16
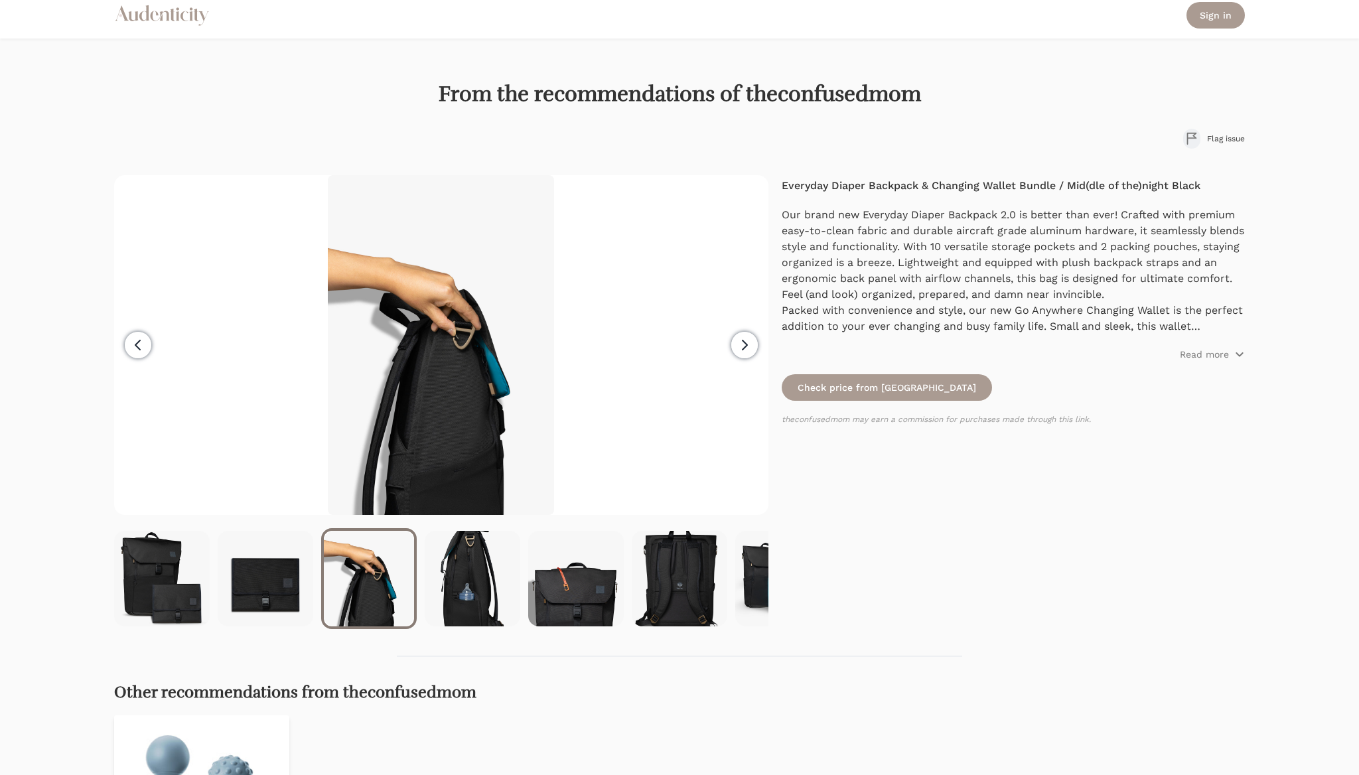
scroll to position [11, 0]
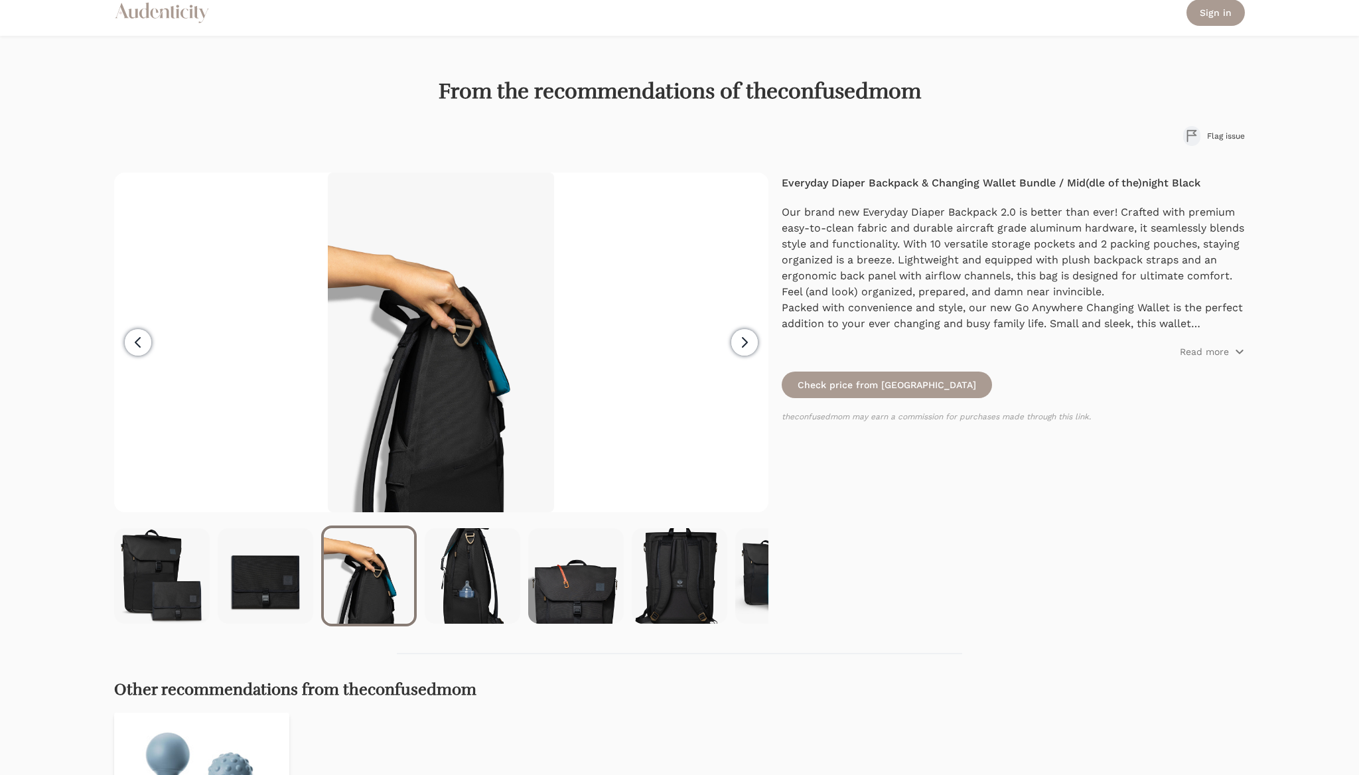
click at [739, 351] on span "Next" at bounding box center [744, 342] width 27 height 27
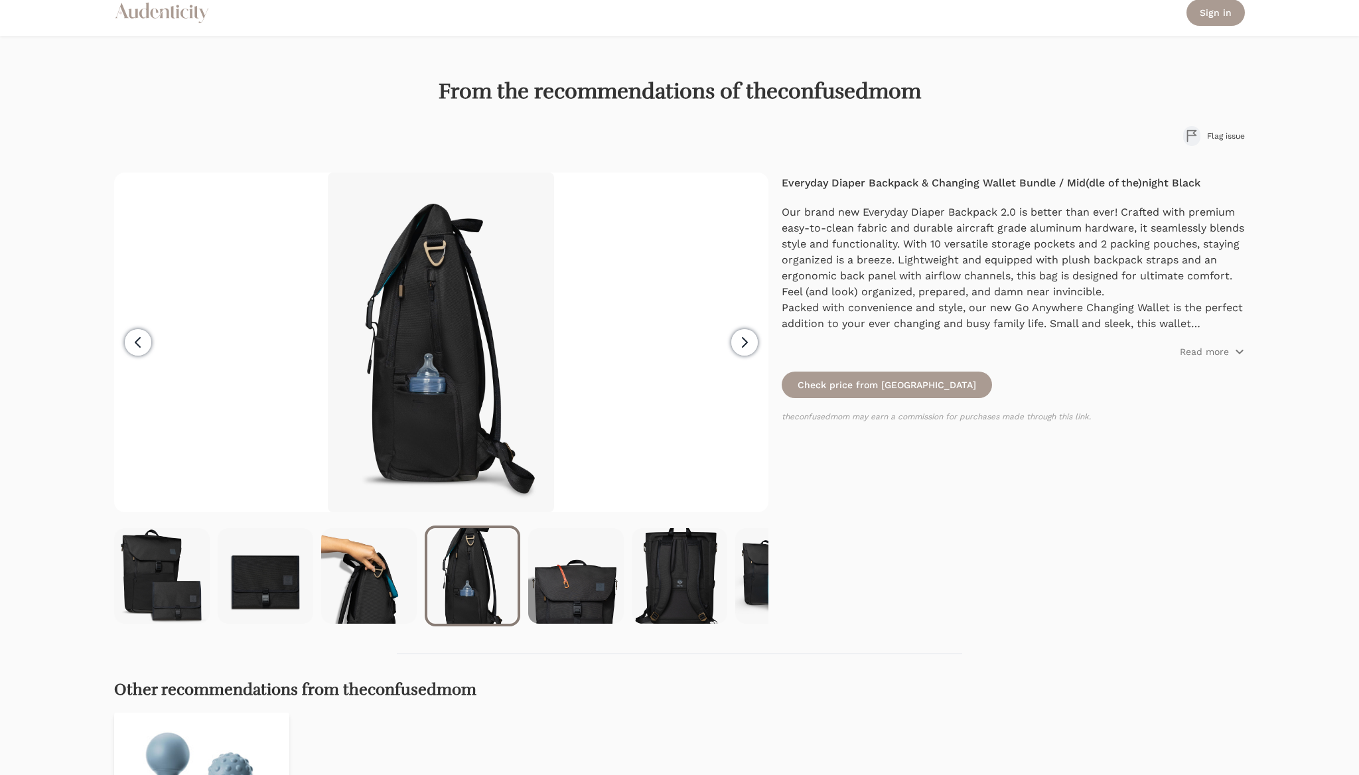
drag, startPoint x: 739, startPoint y: 351, endPoint x: 497, endPoint y: 417, distance: 250.4
click at [495, 422] on div at bounding box center [441, 342] width 654 height 340
click at [143, 344] on icon "button" at bounding box center [138, 342] width 16 height 16
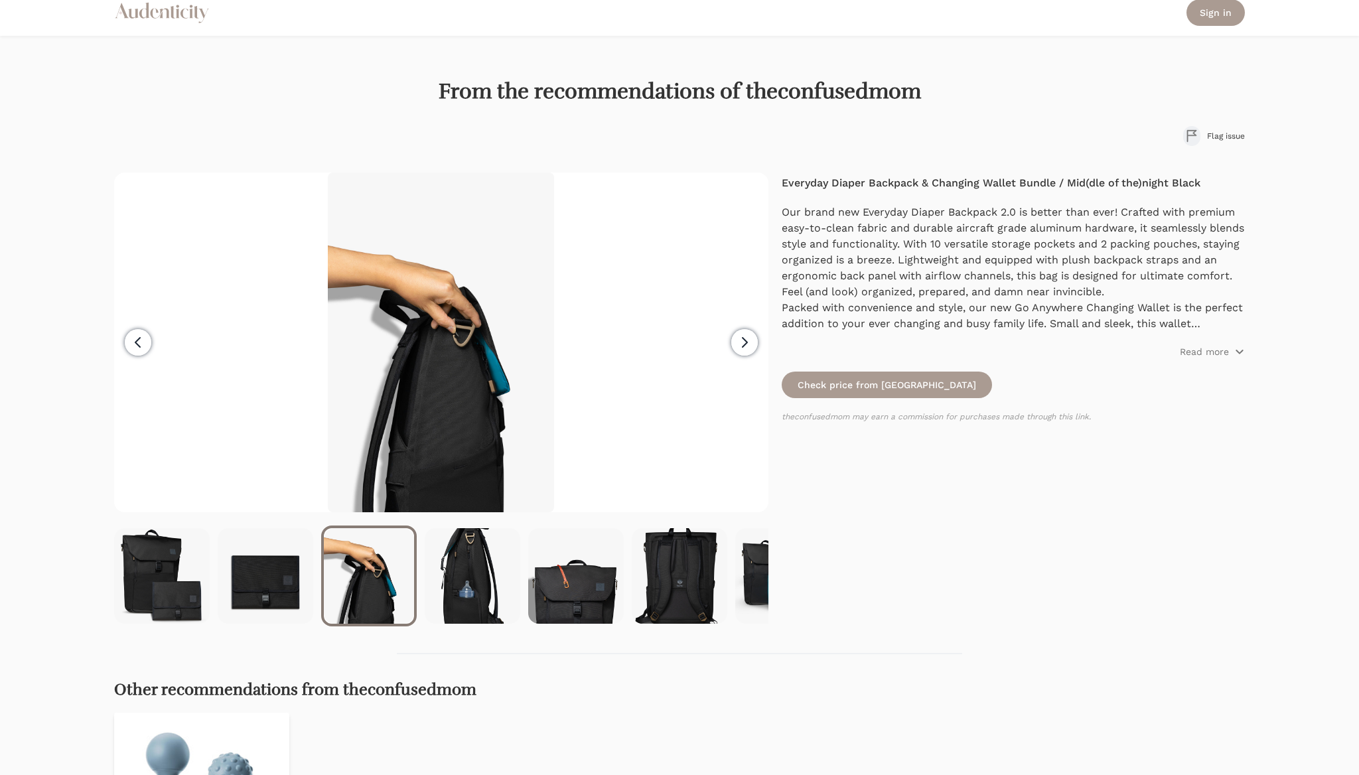
click at [739, 341] on icon "button" at bounding box center [744, 342] width 16 height 16
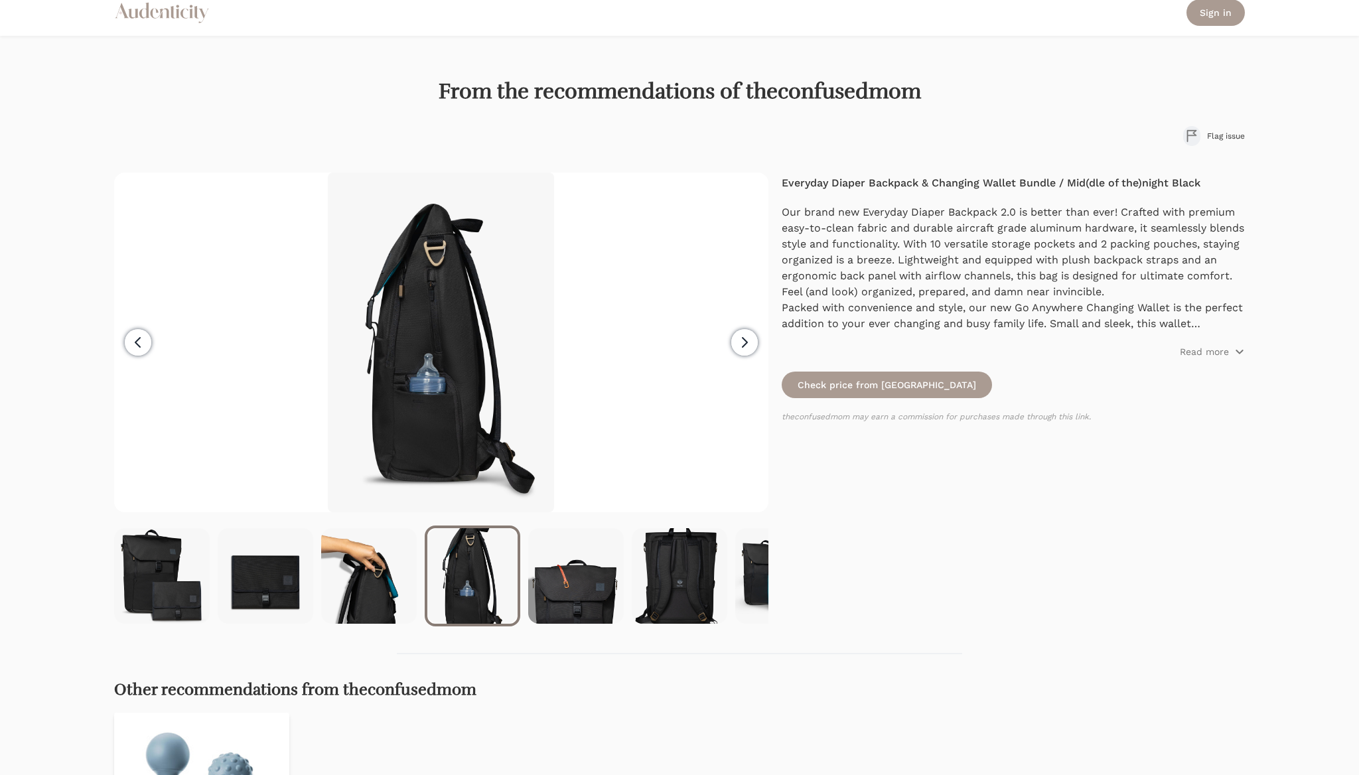
click at [739, 341] on icon "button" at bounding box center [744, 342] width 16 height 16
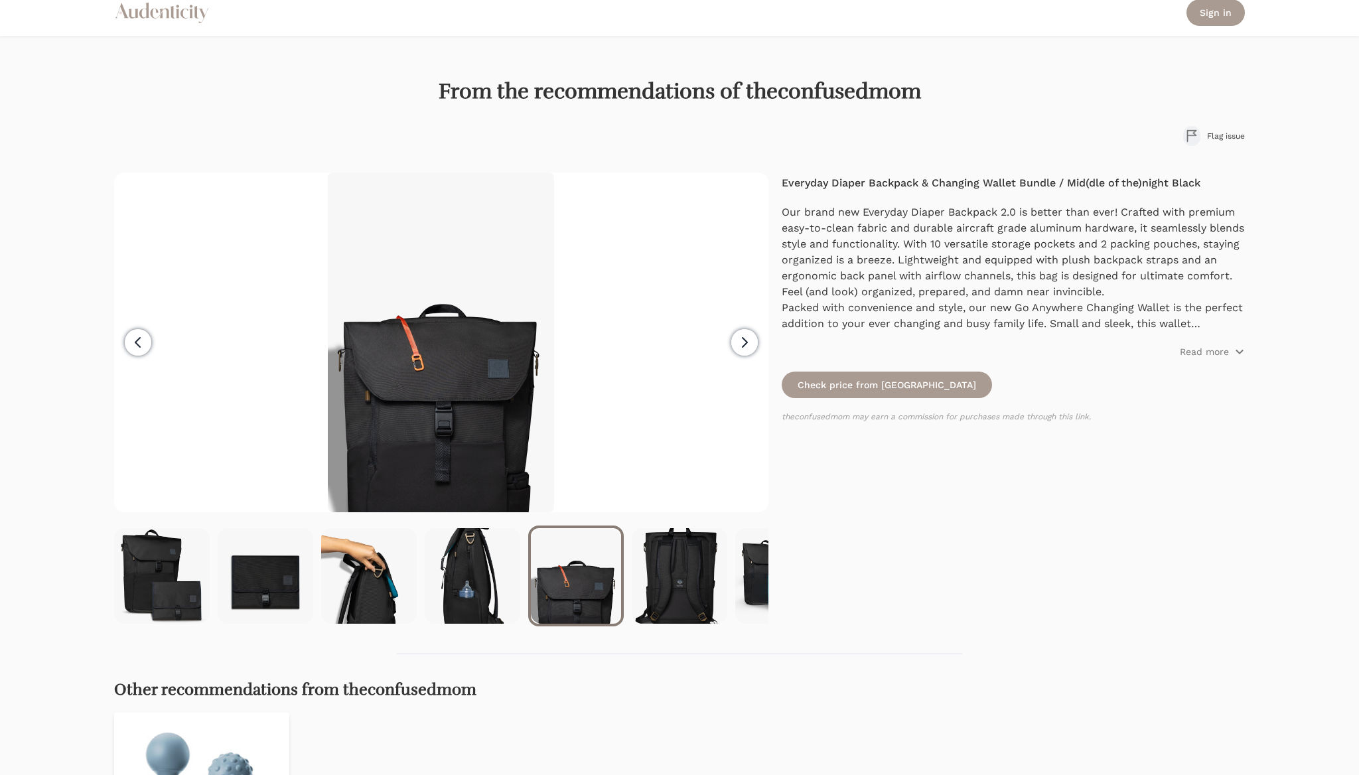
click at [739, 341] on icon "button" at bounding box center [744, 342] width 16 height 16
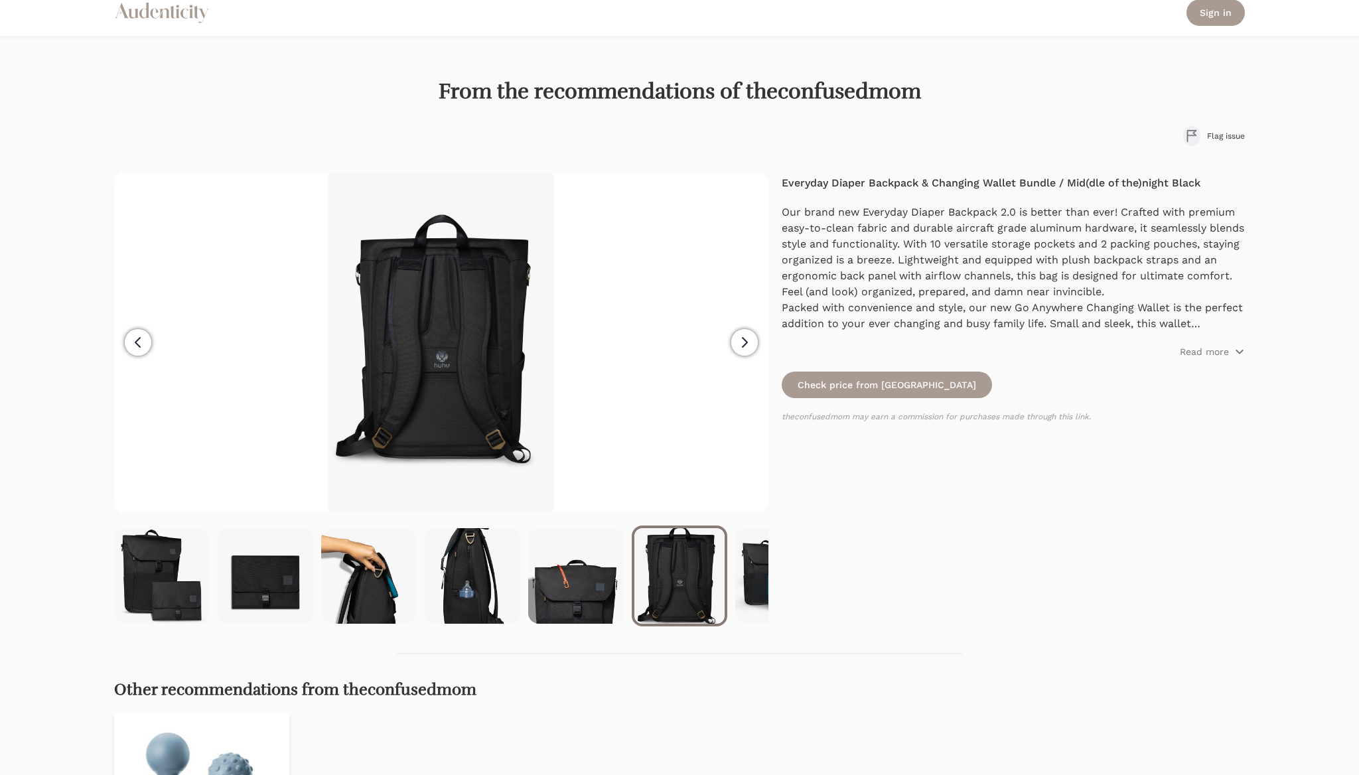
click at [739, 341] on icon "button" at bounding box center [744, 342] width 16 height 16
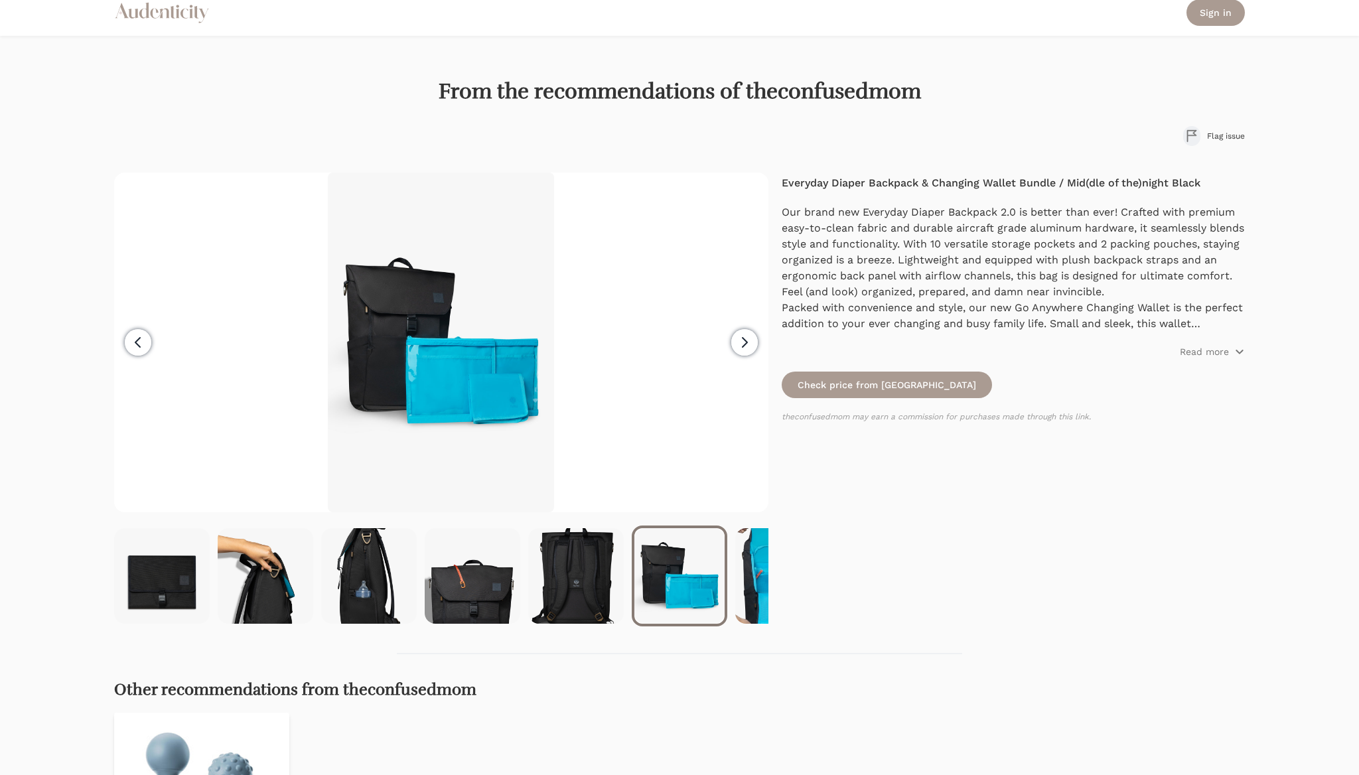
click at [739, 341] on icon "button" at bounding box center [744, 342] width 16 height 16
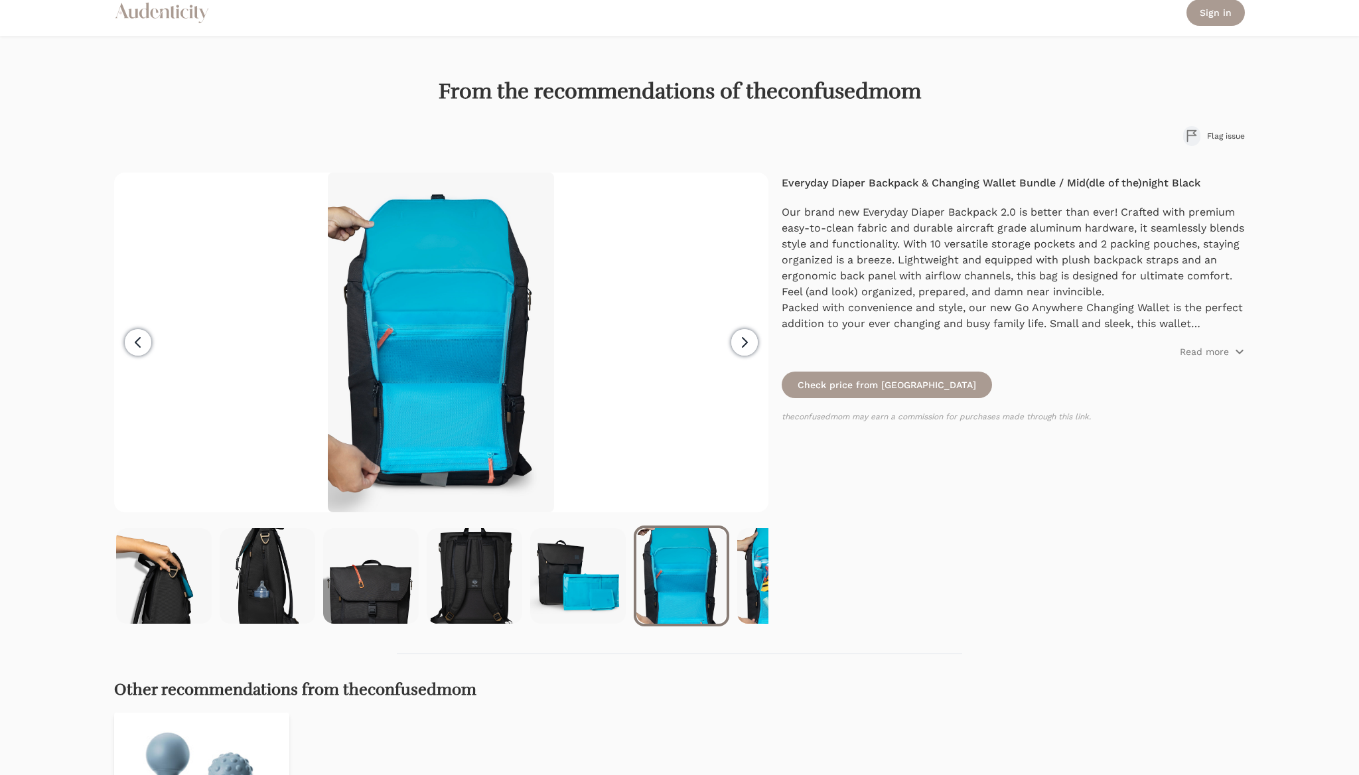
scroll to position [0, 207]
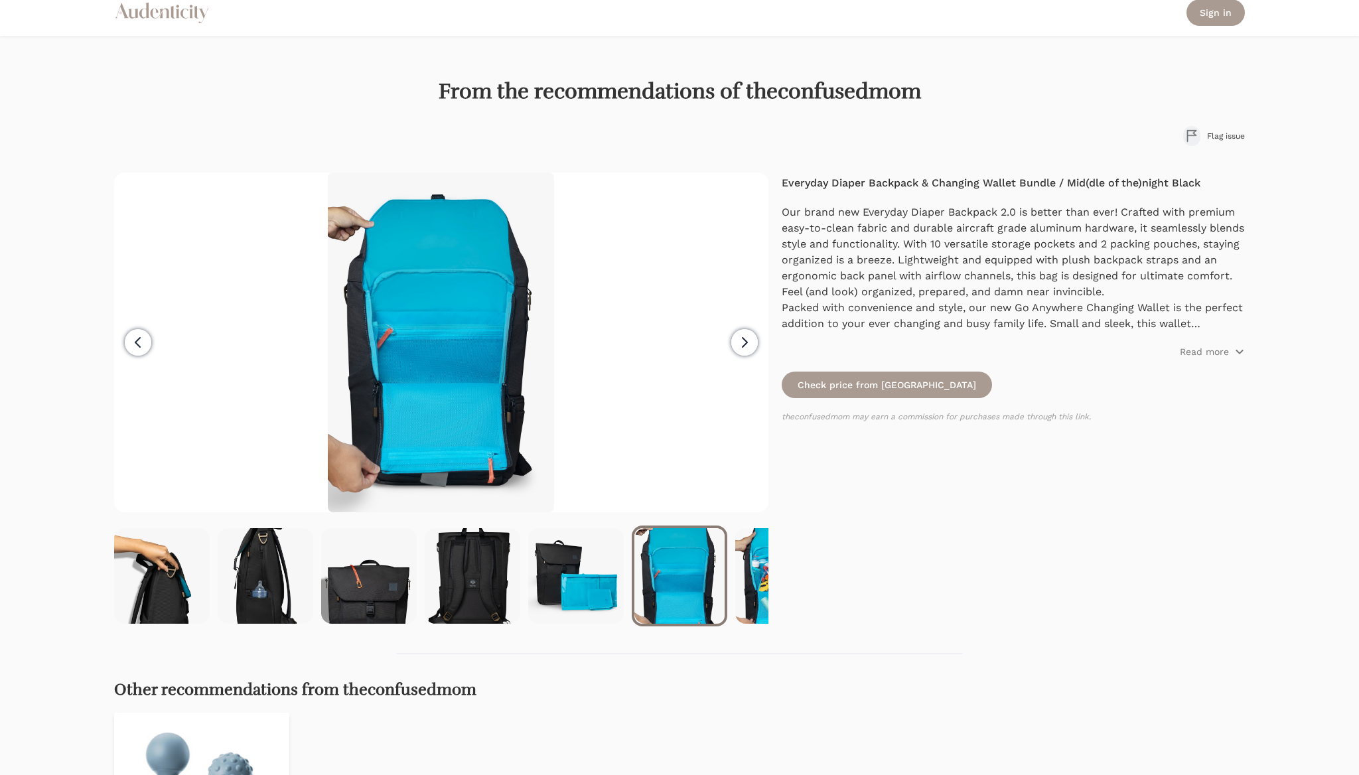
click at [739, 341] on icon "button" at bounding box center [744, 342] width 16 height 16
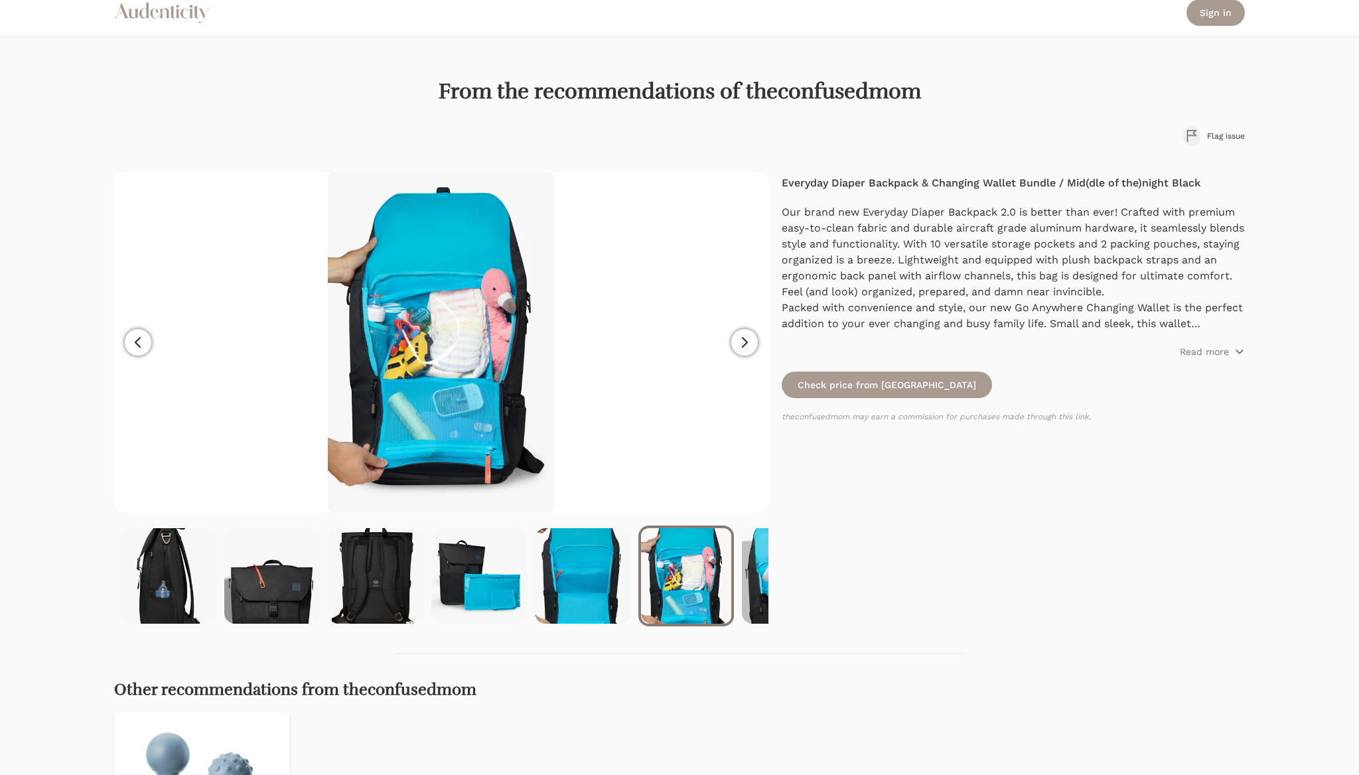
scroll to position [0, 310]
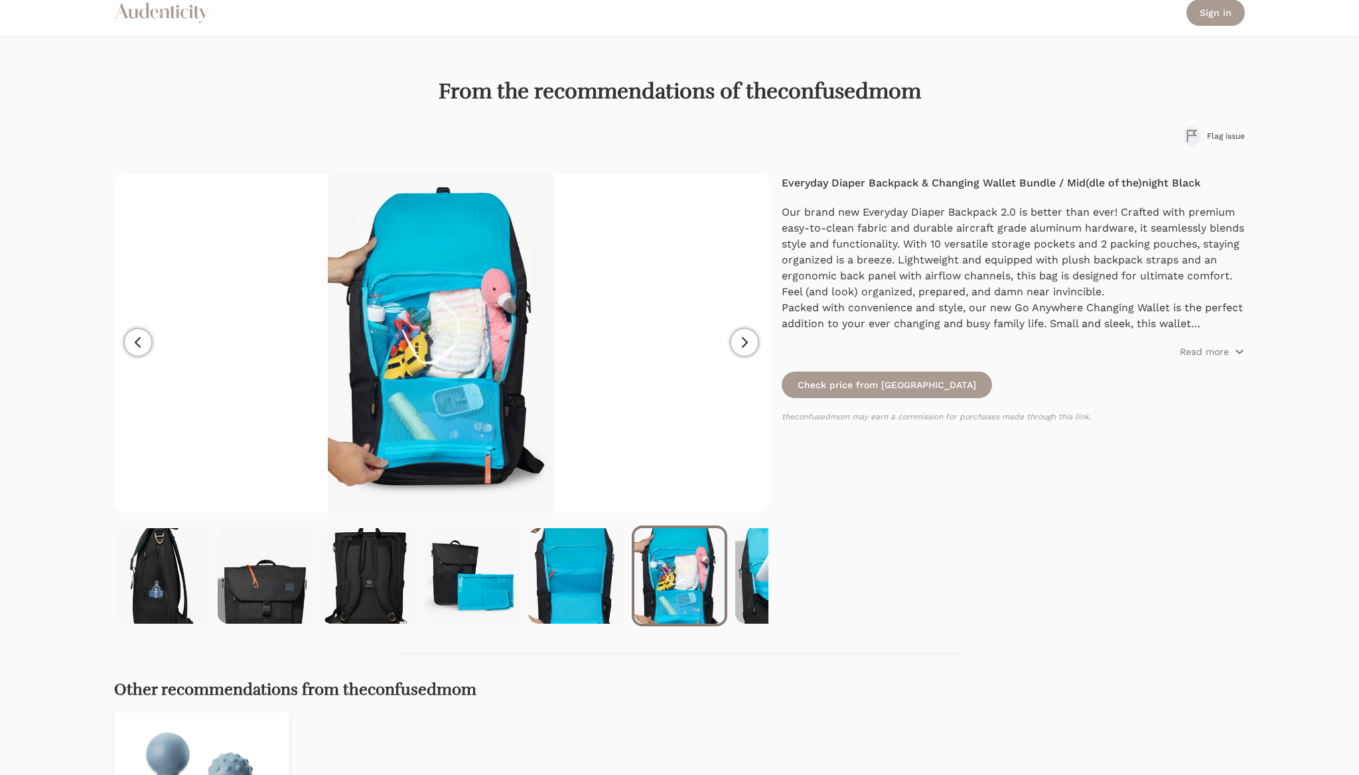
click at [739, 341] on icon "button" at bounding box center [744, 342] width 16 height 16
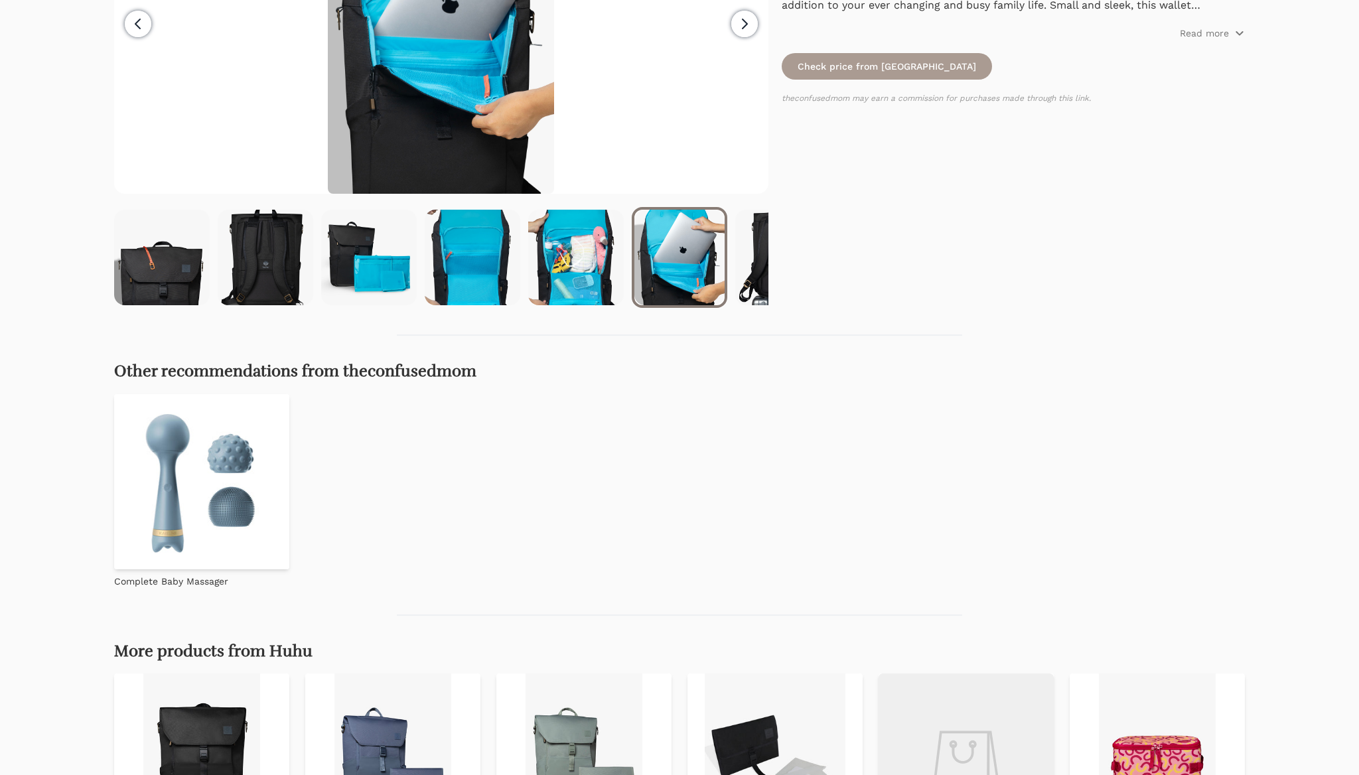
scroll to position [0, 0]
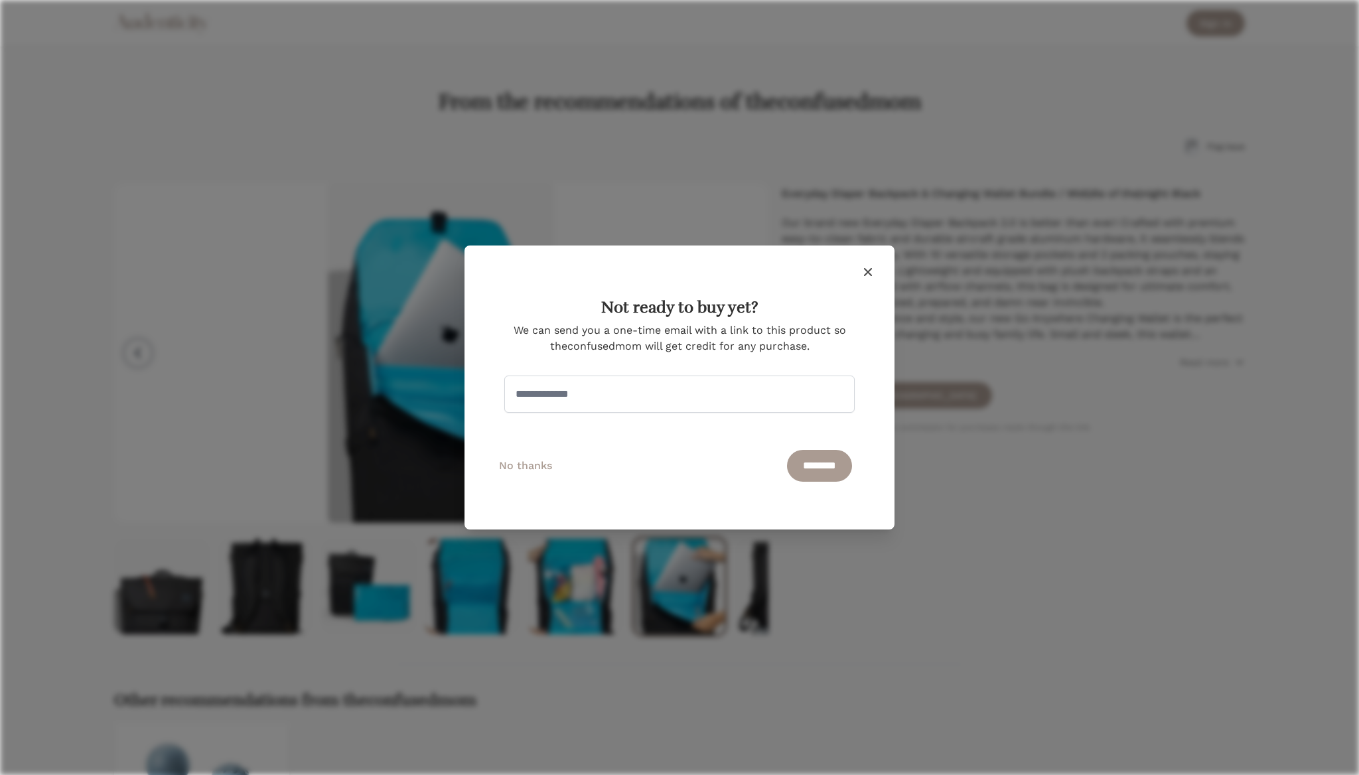
click at [866, 272] on icon "button" at bounding box center [868, 272] width 16 height 16
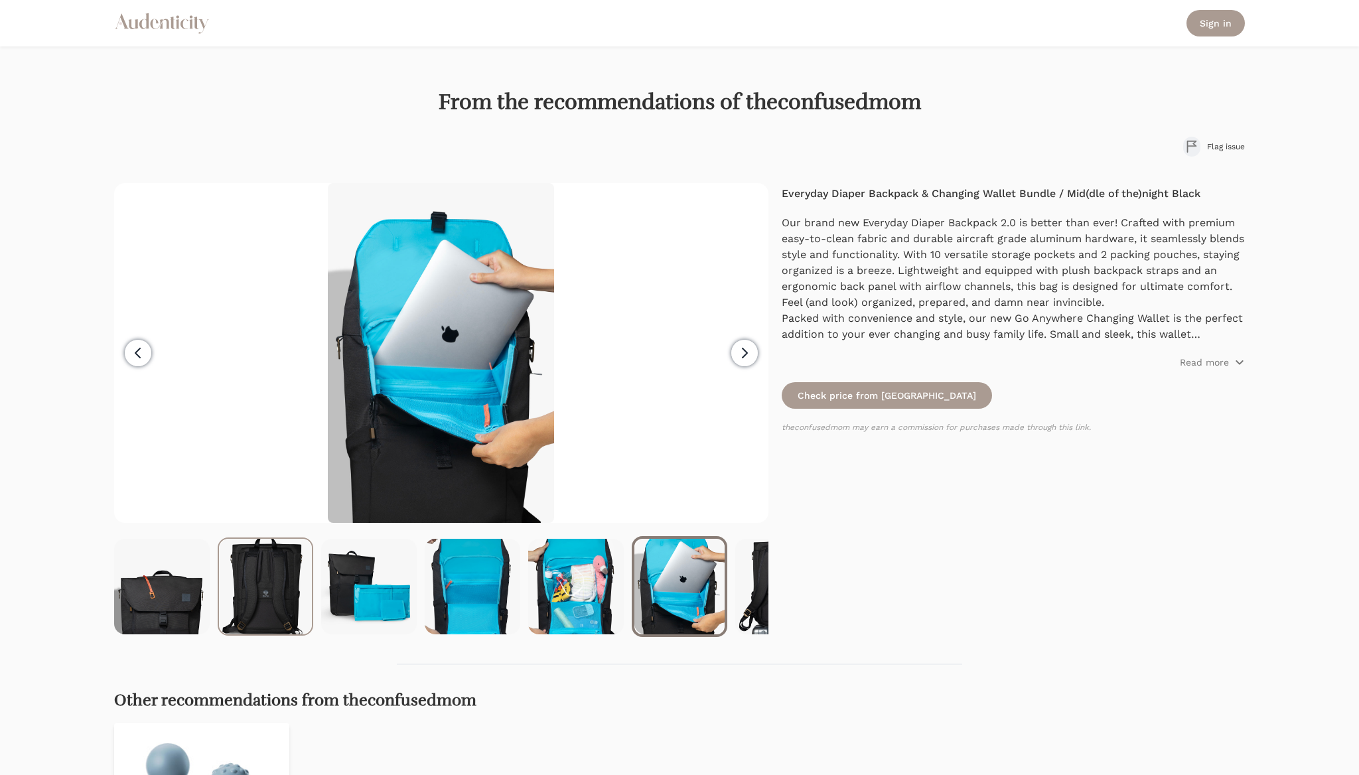
click at [261, 584] on img at bounding box center [265, 587] width 93 height 96
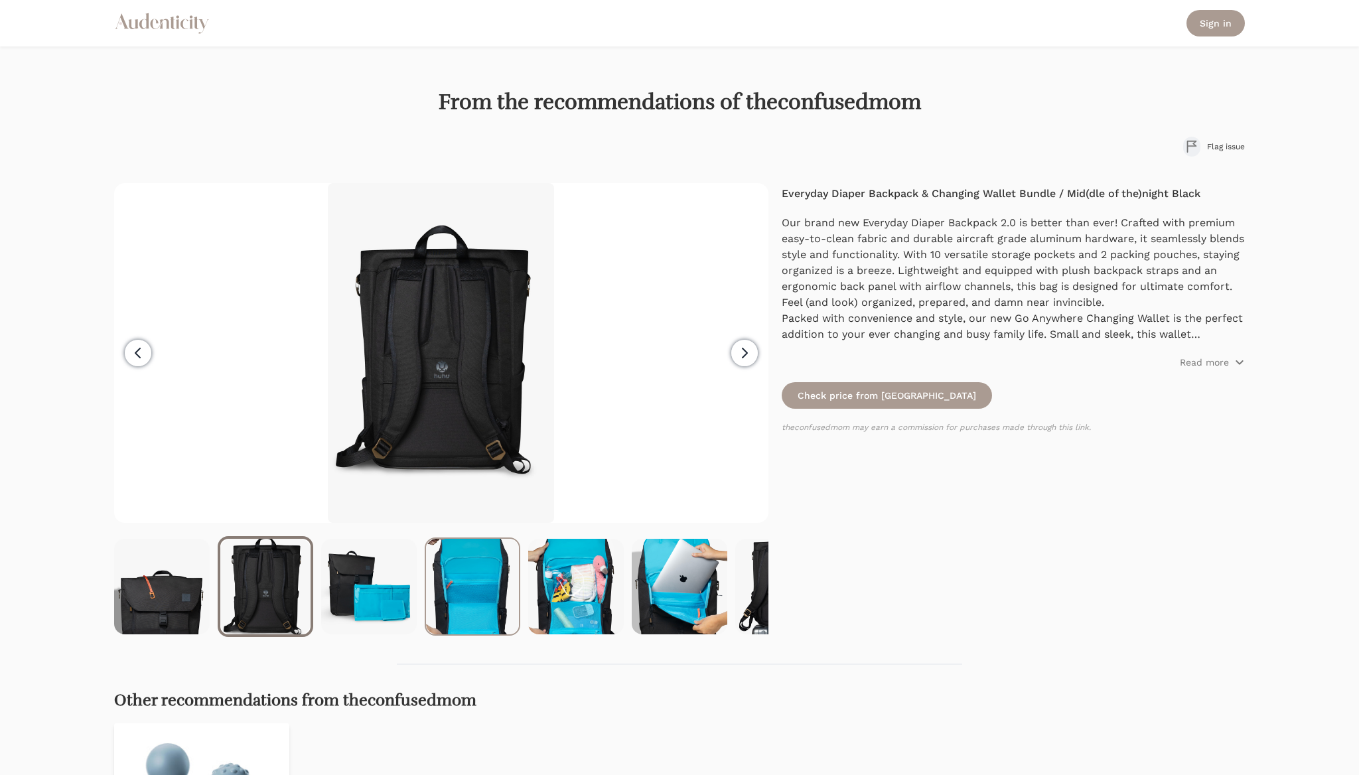
click at [477, 582] on img at bounding box center [472, 587] width 93 height 96
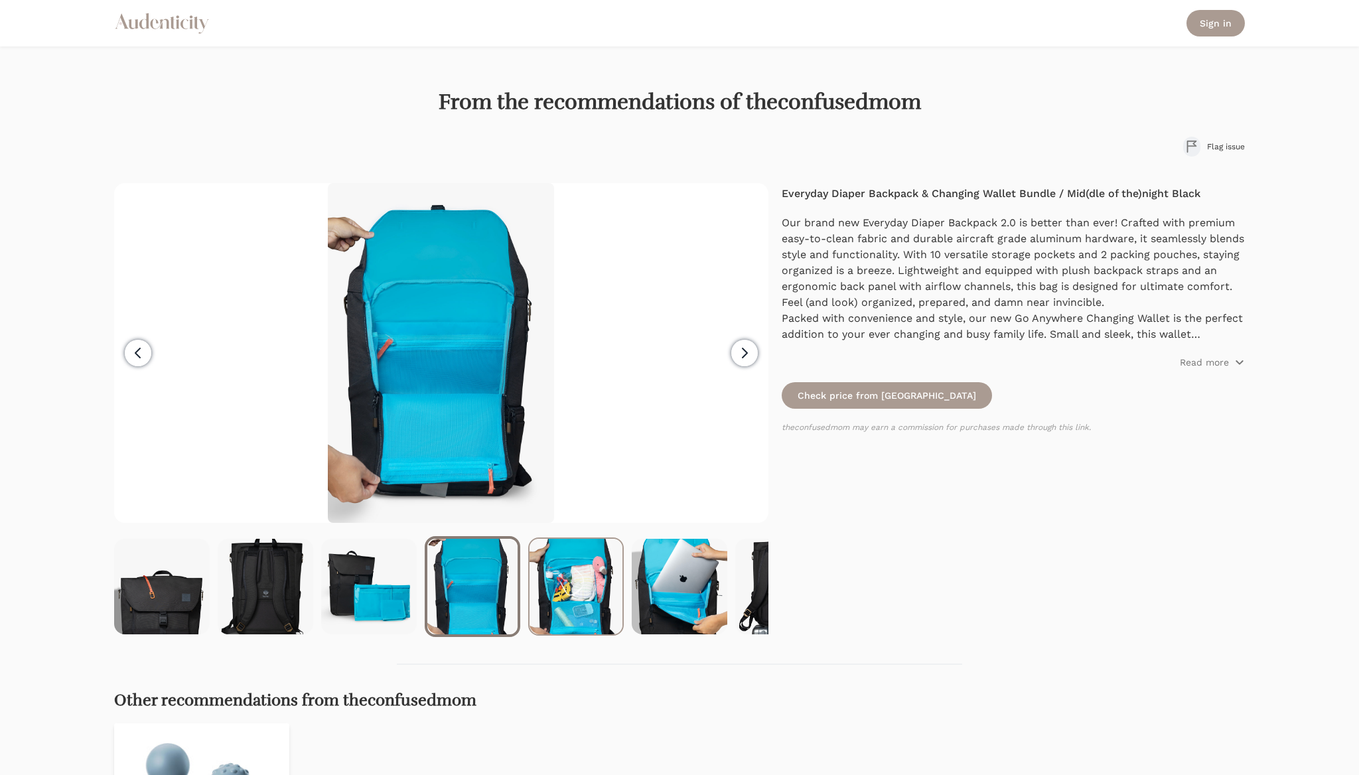
click at [570, 581] on img at bounding box center [575, 587] width 93 height 96
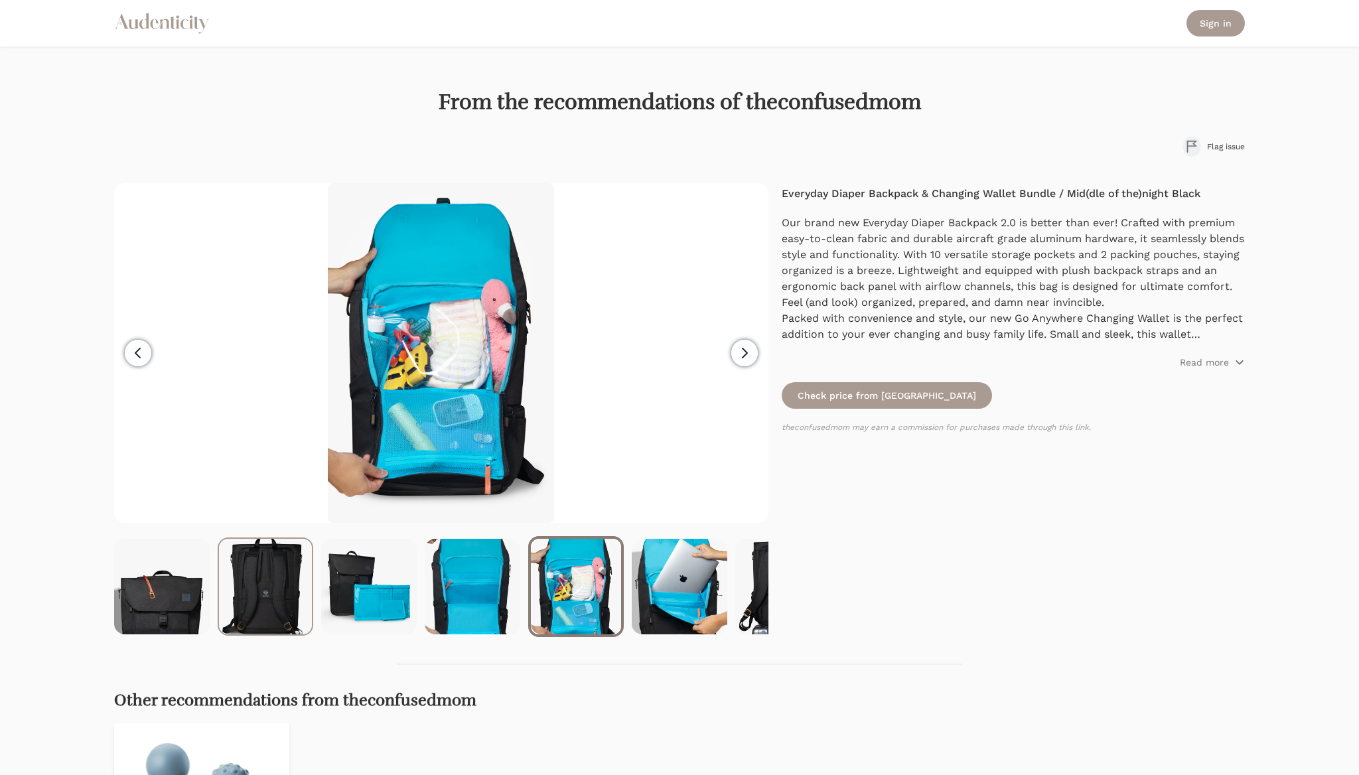
click at [251, 596] on img at bounding box center [265, 587] width 93 height 96
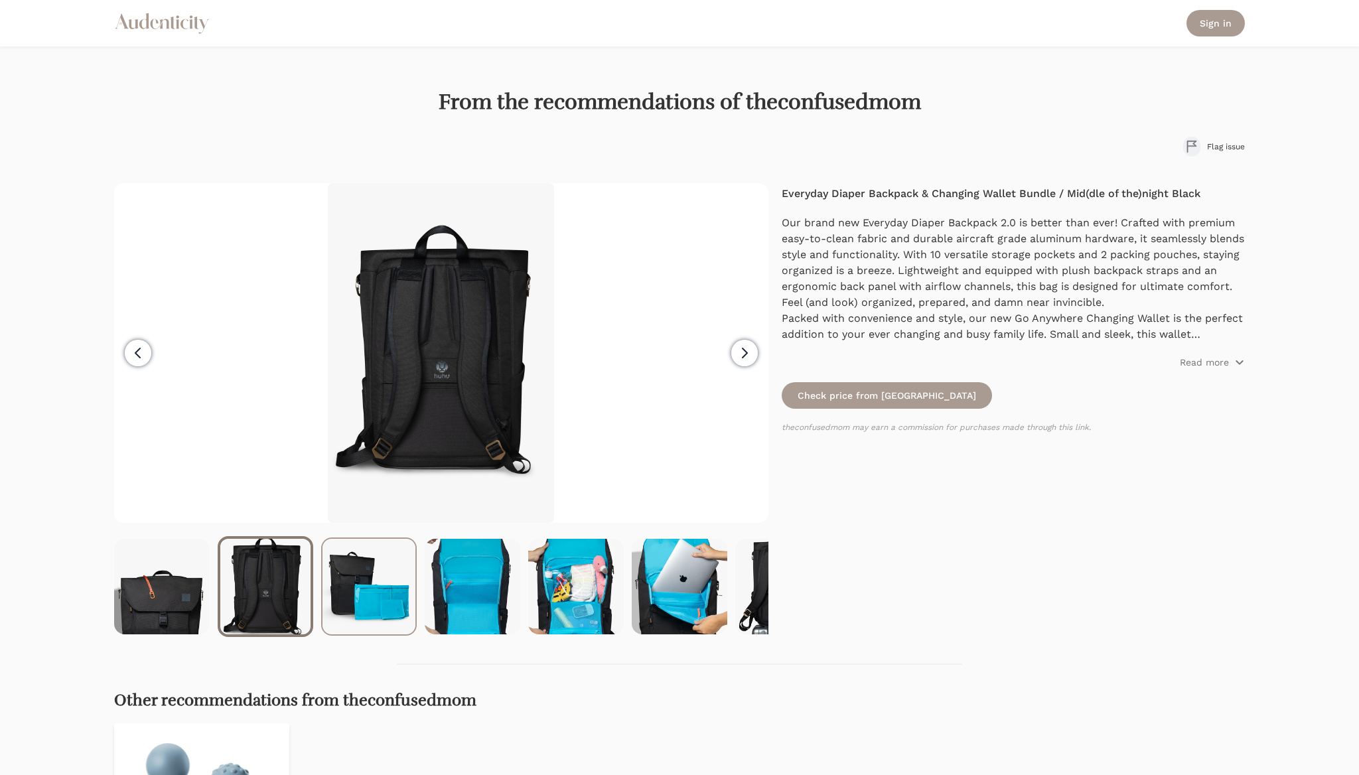
click at [363, 588] on img at bounding box center [368, 587] width 93 height 96
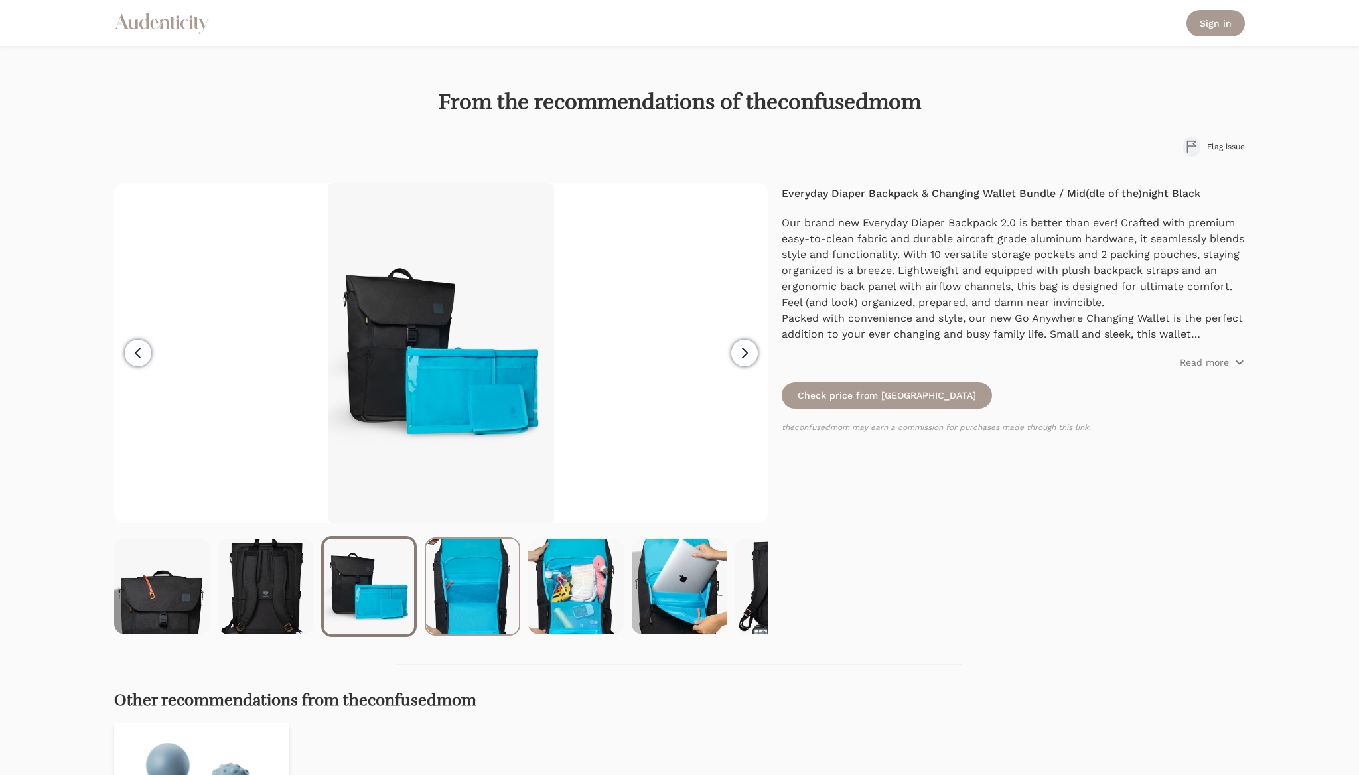
click at [475, 588] on img at bounding box center [472, 587] width 93 height 96
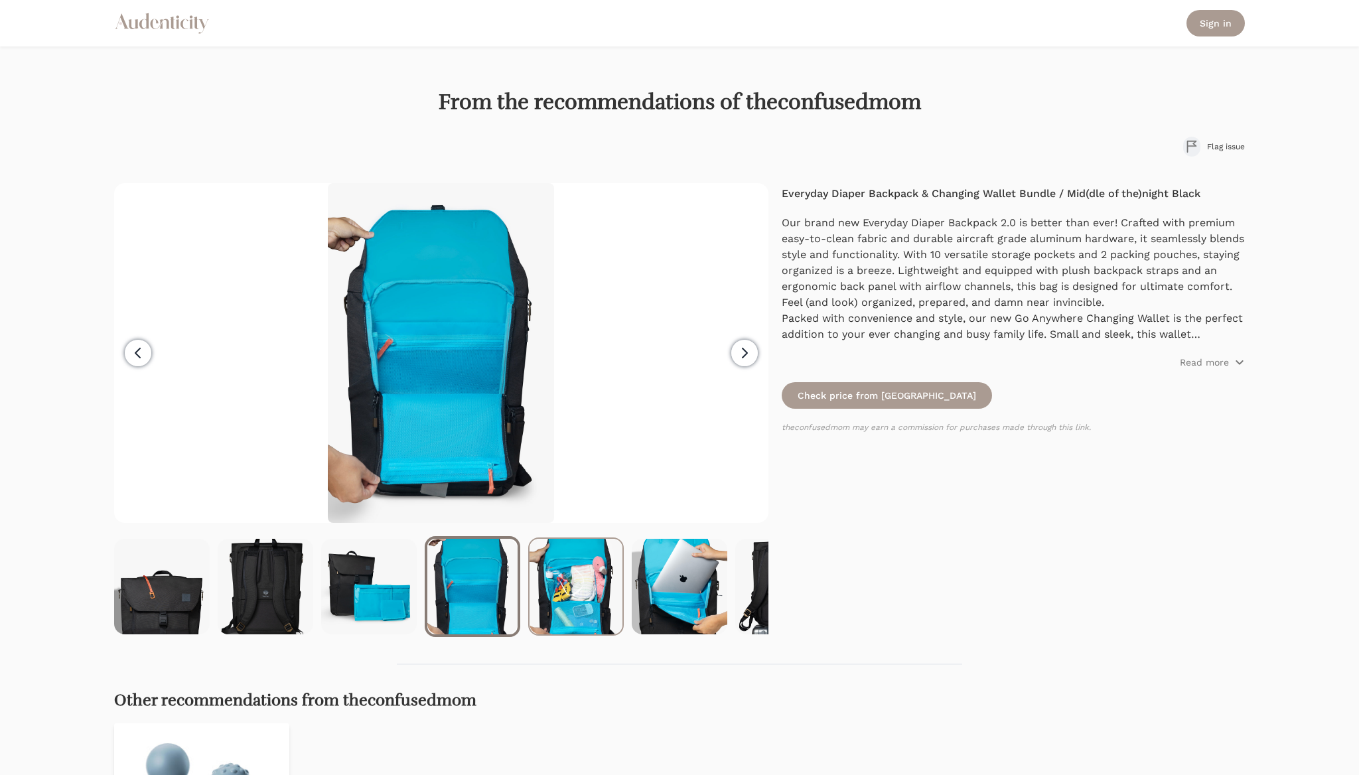
click at [551, 581] on img at bounding box center [575, 587] width 93 height 96
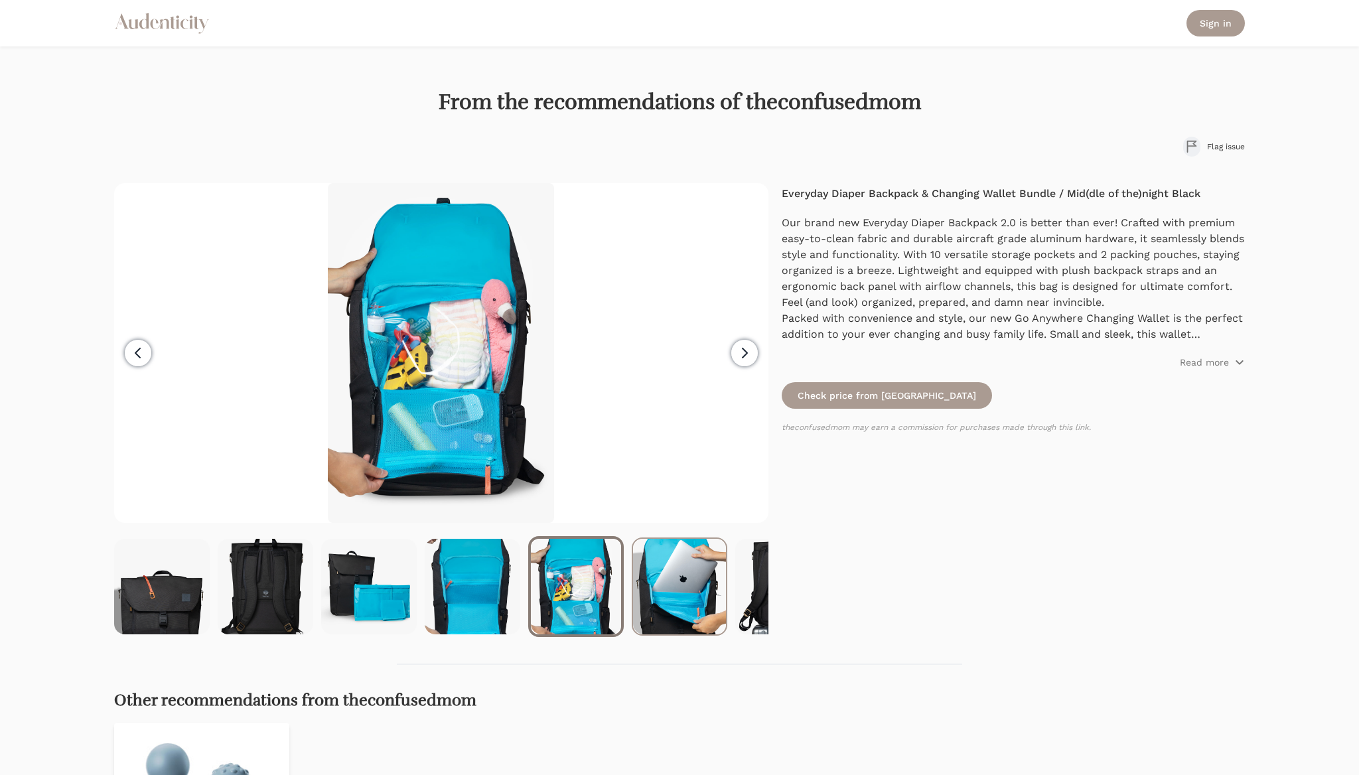
click at [671, 591] on img at bounding box center [679, 587] width 93 height 96
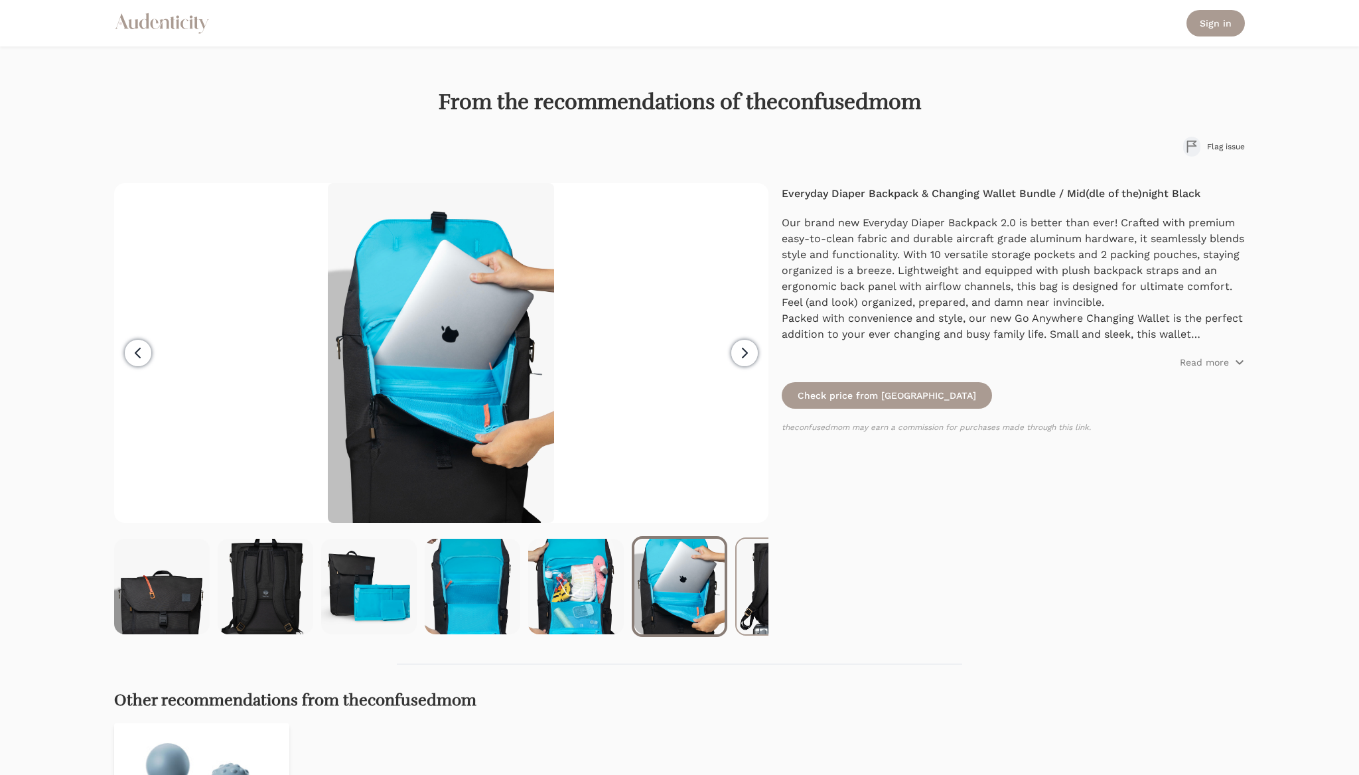
click at [752, 602] on img at bounding box center [782, 587] width 93 height 96
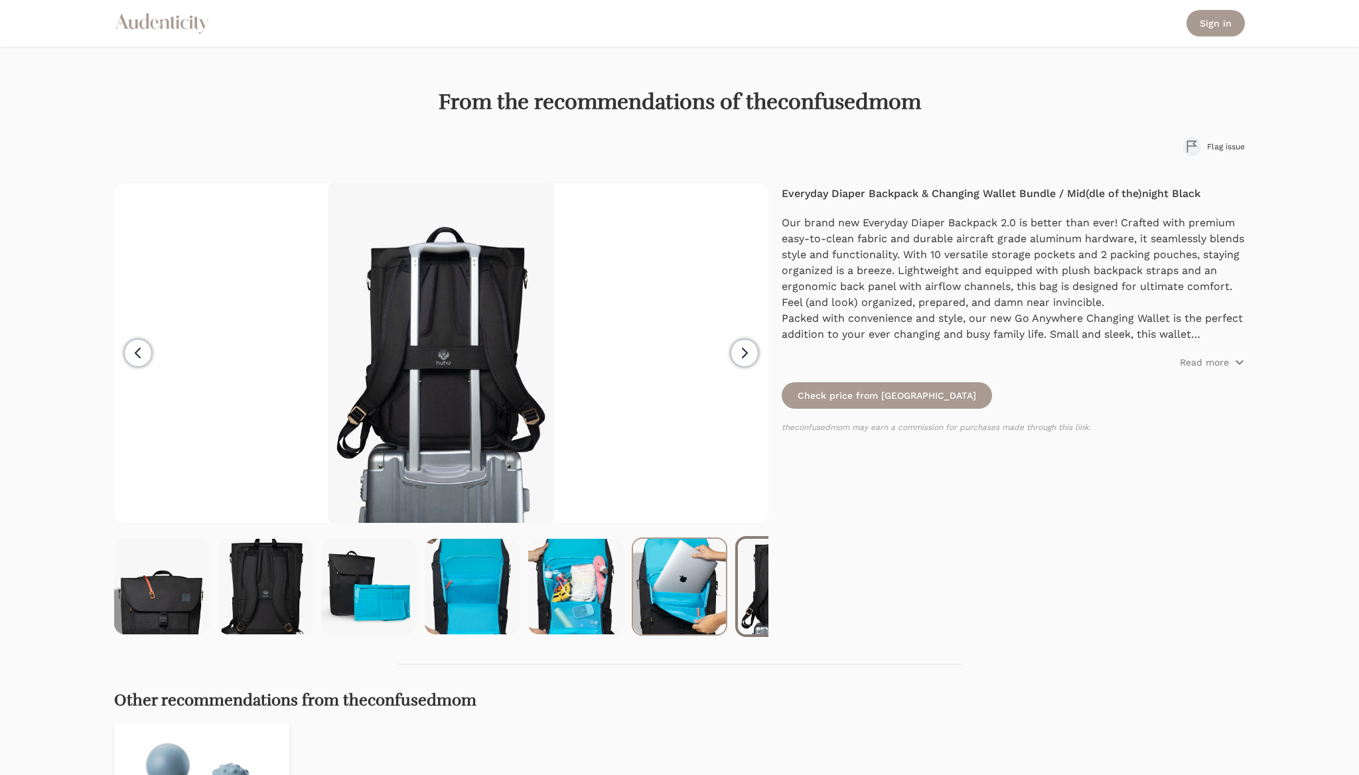
click at [655, 584] on img at bounding box center [679, 587] width 93 height 96
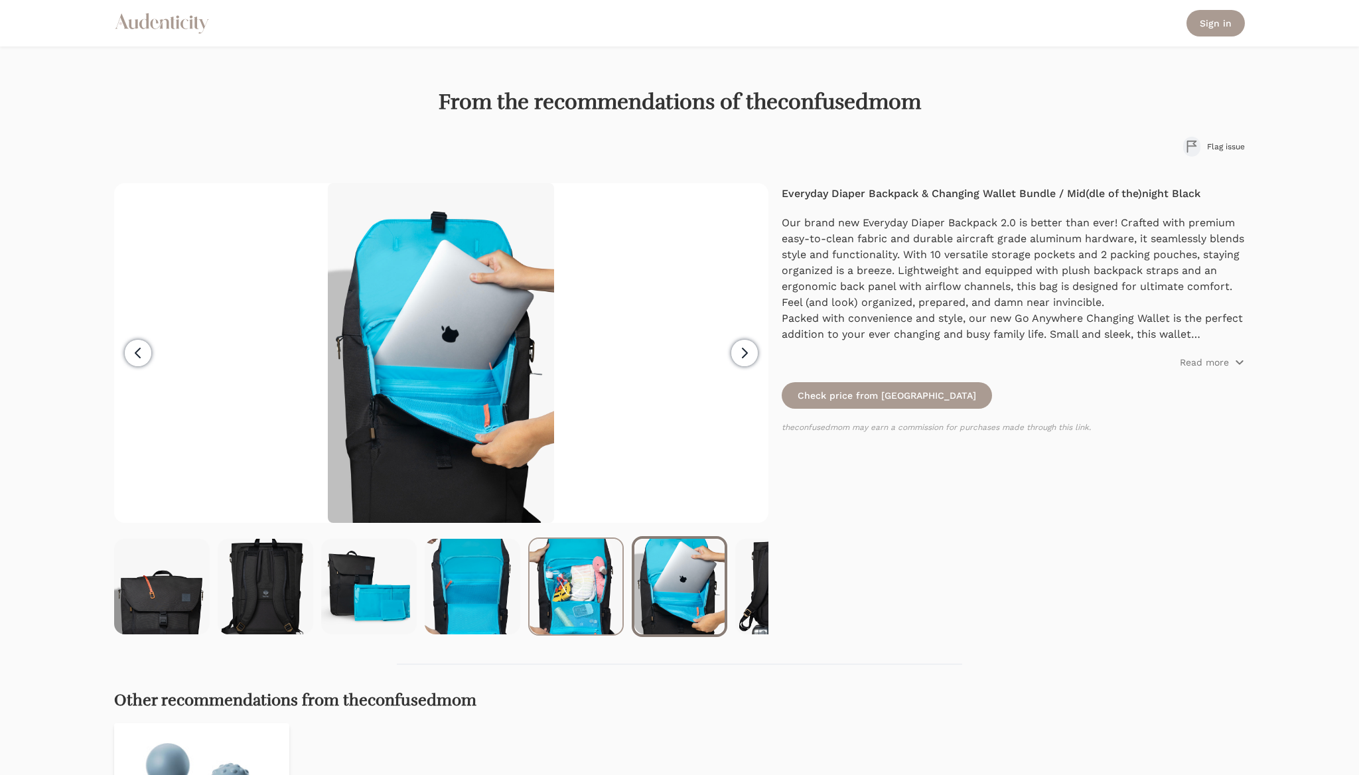
click at [582, 584] on img at bounding box center [575, 587] width 93 height 96
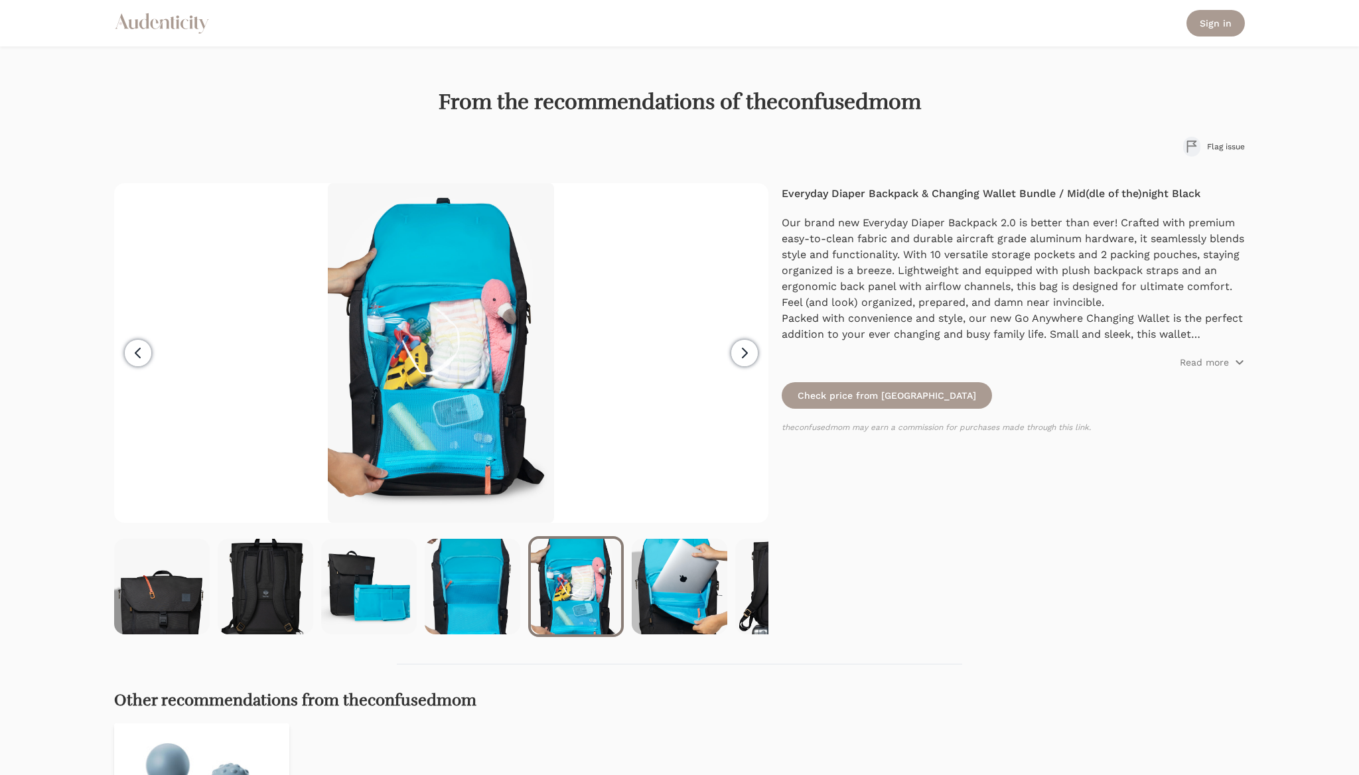
click at [513, 428] on img at bounding box center [441, 353] width 226 height 340
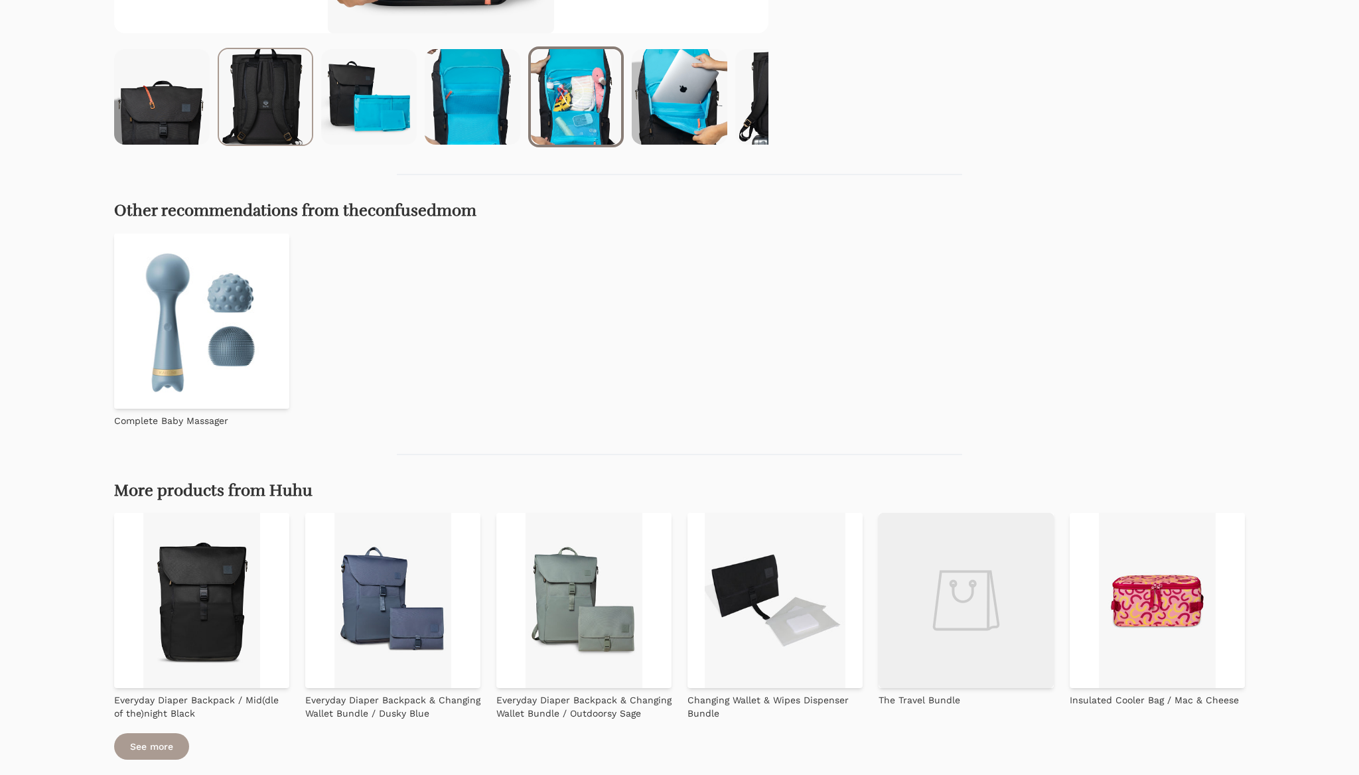
scroll to position [572, 0]
